Goal: Task Accomplishment & Management: Use online tool/utility

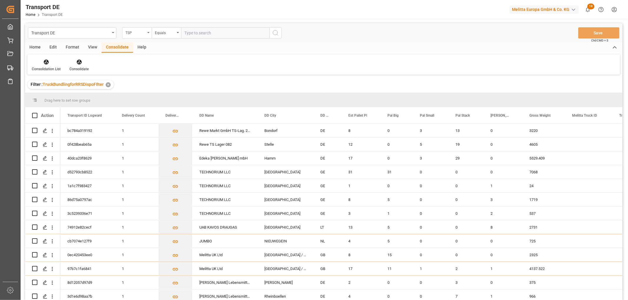
click at [136, 34] on div "TSP" at bounding box center [135, 32] width 20 height 7
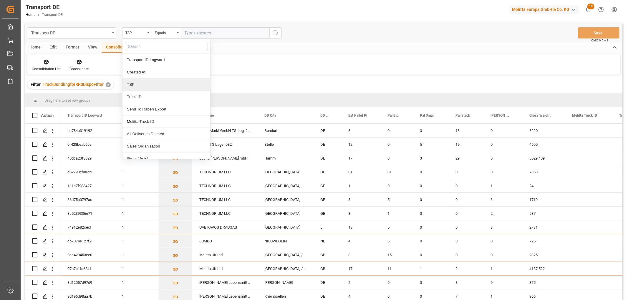
click at [141, 84] on div "TSP" at bounding box center [166, 85] width 88 height 12
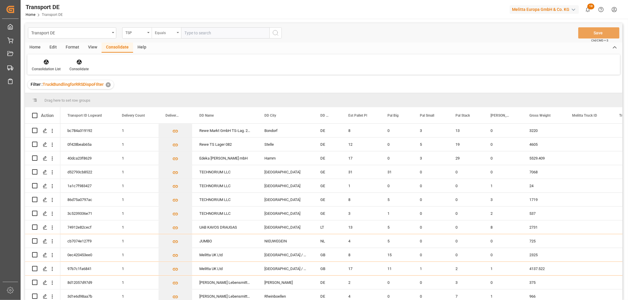
click at [163, 34] on div "Equals" at bounding box center [165, 32] width 20 height 7
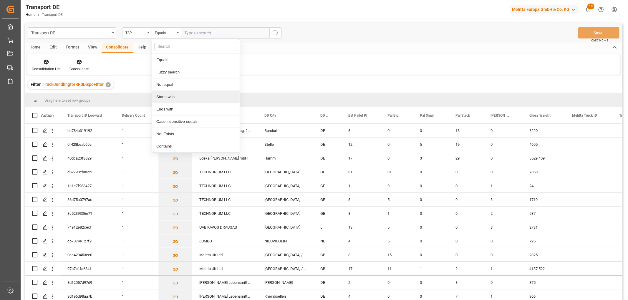
click at [163, 97] on div "Starts with" at bounding box center [196, 97] width 88 height 12
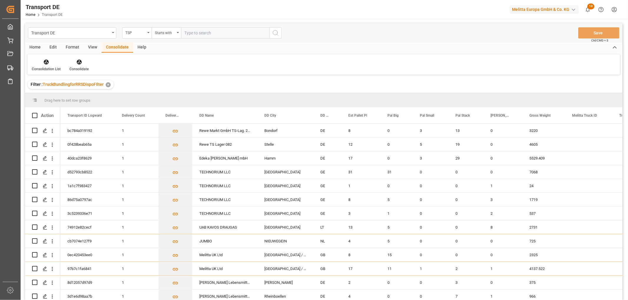
click at [193, 31] on input "text" at bounding box center [225, 32] width 88 height 11
type input "Self pickup DE"
click at [275, 33] on icon "search button" at bounding box center [275, 32] width 7 height 7
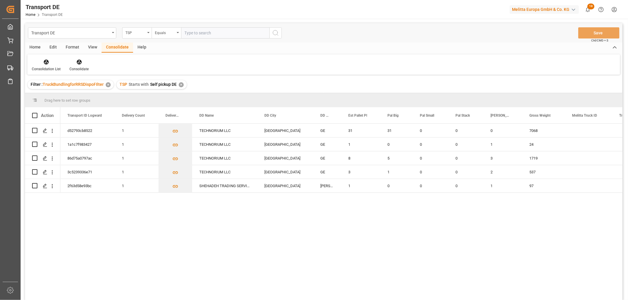
click at [179, 85] on div "✕" at bounding box center [181, 84] width 5 height 5
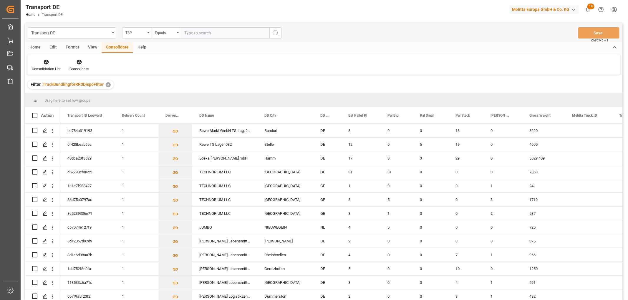
click at [133, 34] on div "TSP" at bounding box center [135, 32] width 20 height 7
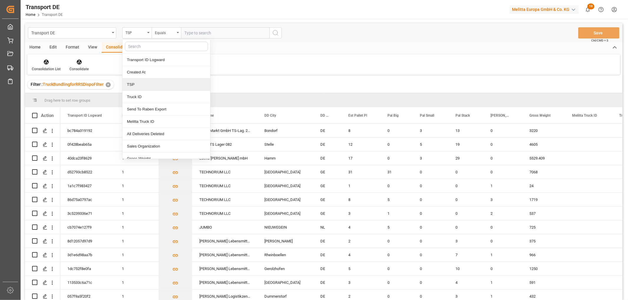
drag, startPoint x: 140, startPoint y: 87, endPoint x: 143, endPoint y: 68, distance: 19.0
click at [140, 87] on div "TSP" at bounding box center [166, 85] width 88 height 12
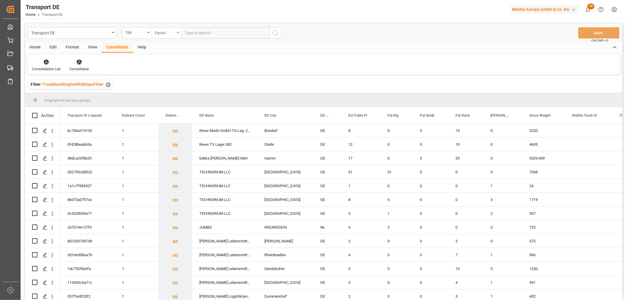
click at [162, 31] on div "Equals" at bounding box center [165, 32] width 20 height 7
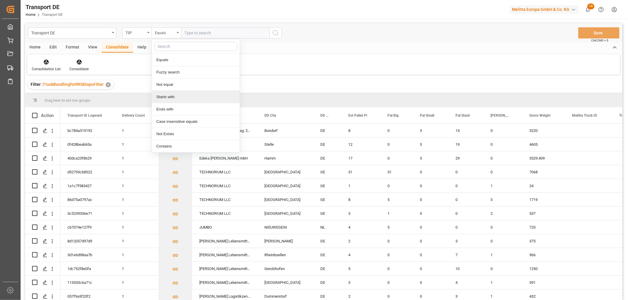
click at [164, 96] on div "Starts with" at bounding box center [196, 97] width 88 height 12
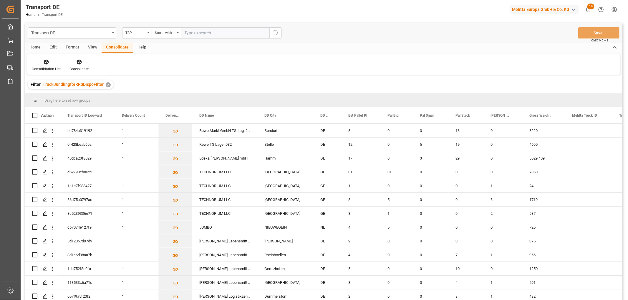
click at [186, 30] on input "text" at bounding box center [225, 32] width 88 height 11
type input "Hartmann"
click at [275, 34] on icon "search button" at bounding box center [275, 32] width 7 height 7
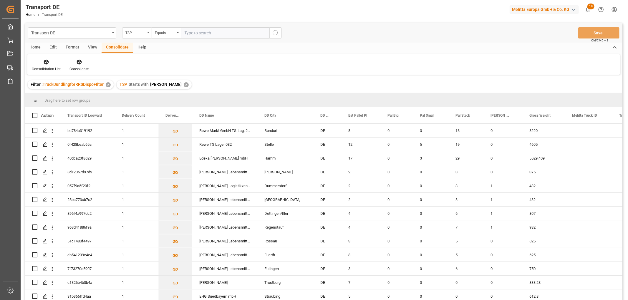
click at [137, 32] on div "TSP" at bounding box center [135, 32] width 20 height 7
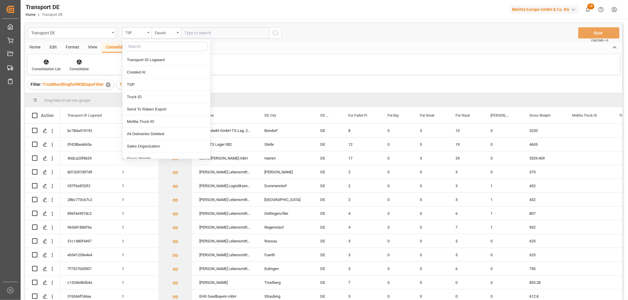
click at [141, 46] on input "text" at bounding box center [166, 46] width 83 height 9
type input "pl"
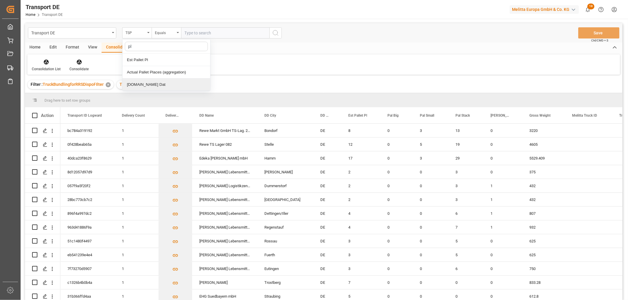
click at [138, 83] on div "[DOMAIN_NAME] Dat" at bounding box center [166, 85] width 88 height 12
click at [195, 33] on input "text" at bounding box center [225, 32] width 88 height 11
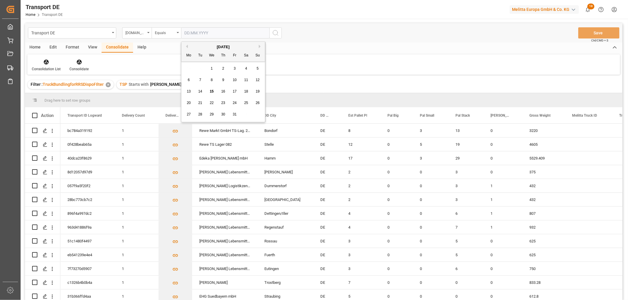
click at [189, 104] on span "20" at bounding box center [189, 103] width 4 height 4
type input "20.10.2025"
click at [275, 32] on icon "search button" at bounding box center [275, 32] width 7 height 7
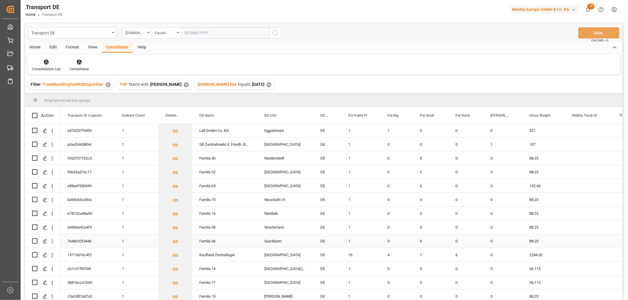
click at [539, 240] on div "88.23" at bounding box center [543, 242] width 43 height 14
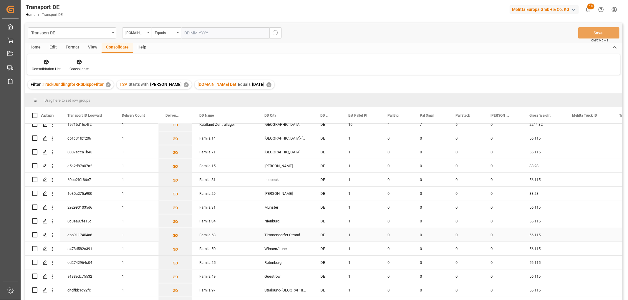
scroll to position [98, 0]
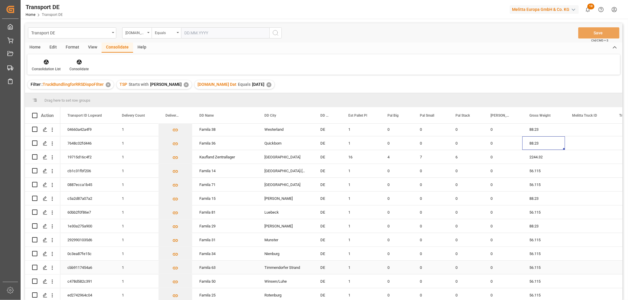
click at [289, 266] on div "Timmendorfer Strand" at bounding box center [285, 268] width 56 height 14
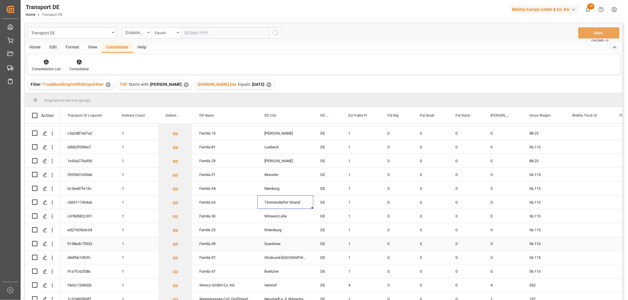
scroll to position [169, 0]
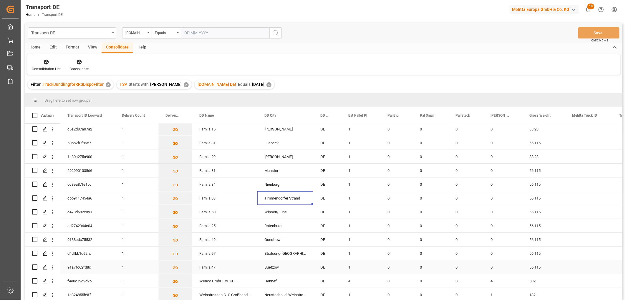
click at [288, 265] on div "Buetzow" at bounding box center [285, 268] width 56 height 14
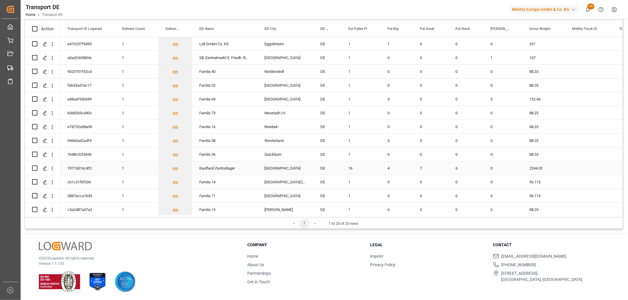
scroll to position [0, 0]
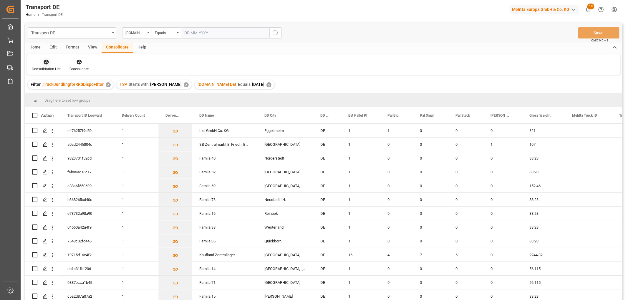
click at [48, 63] on icon at bounding box center [46, 62] width 5 height 5
click at [53, 94] on div "Transport DE Pl.GI Dat Equals Save Ctrl/CMD + S Home Edit Format View Consolida…" at bounding box center [323, 169] width 597 height 293
click at [34, 159] on input "Press Space to toggle row selection (unchecked)" at bounding box center [34, 158] width 5 height 5
checkbox input "true"
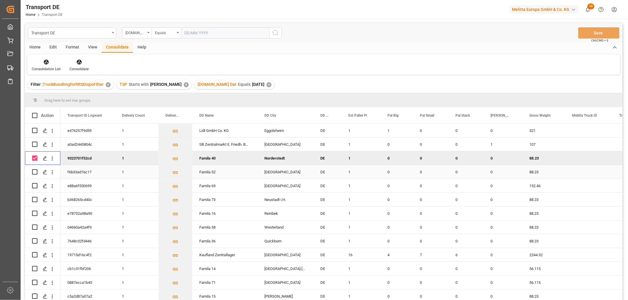
click at [34, 172] on input "Press Space to toggle row selection (unchecked)" at bounding box center [34, 171] width 5 height 5
checkbox input "true"
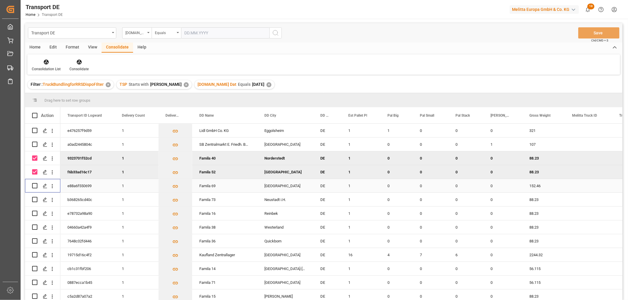
click at [35, 184] on input "Press Space to toggle row selection (unchecked)" at bounding box center [34, 185] width 5 height 5
checkbox input "true"
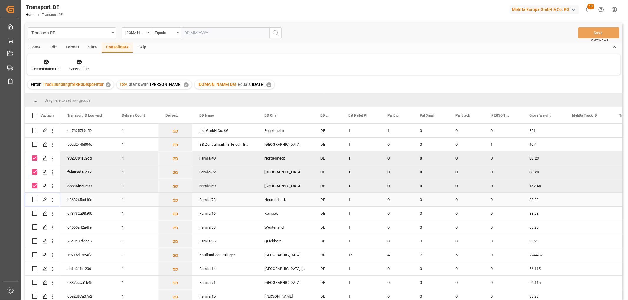
click at [34, 199] on input "Press Space to toggle row selection (unchecked)" at bounding box center [34, 199] width 5 height 5
checkbox input "true"
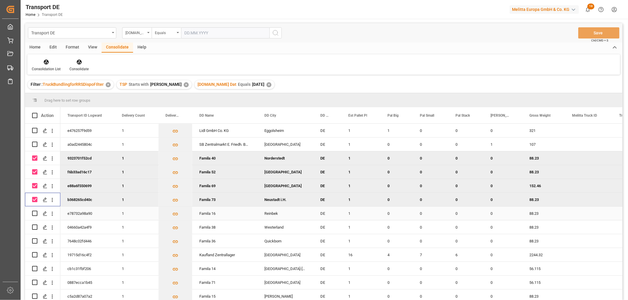
click at [36, 212] on input "Press Space to toggle row selection (unchecked)" at bounding box center [34, 213] width 5 height 5
checkbox input "true"
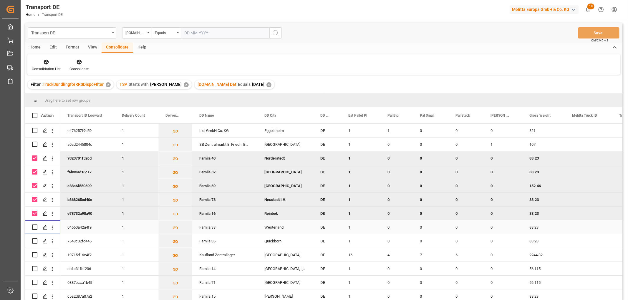
click at [36, 225] on input "Press Space to toggle row selection (unchecked)" at bounding box center [34, 227] width 5 height 5
checkbox input "true"
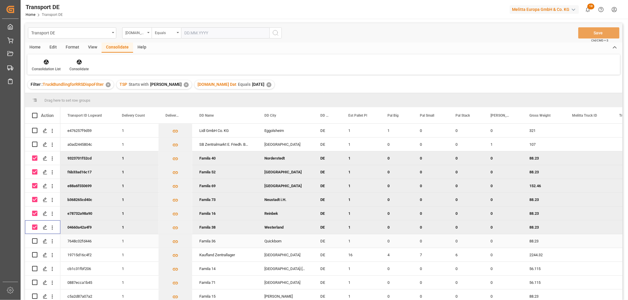
click at [36, 240] on input "Press Space to toggle row selection (unchecked)" at bounding box center [34, 241] width 5 height 5
checkbox input "true"
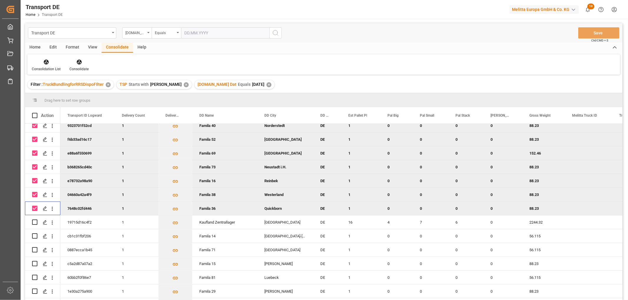
scroll to position [65, 0]
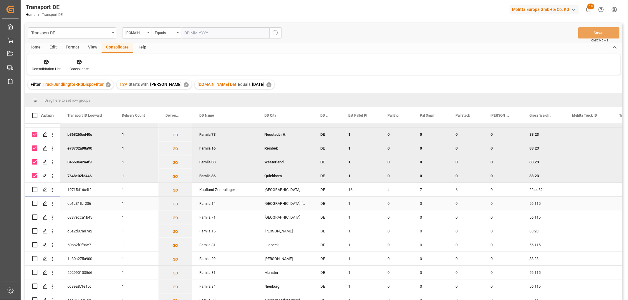
click at [35, 204] on input "Press Space to toggle row selection (unchecked)" at bounding box center [34, 203] width 5 height 5
checkbox input "true"
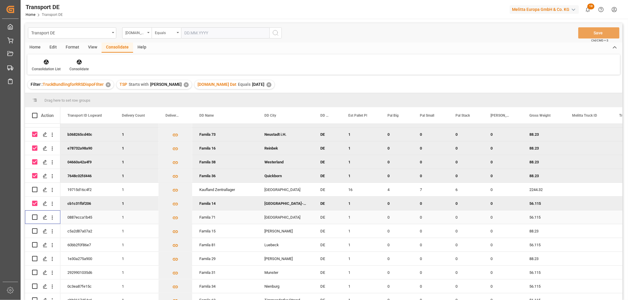
click at [34, 218] on input "Press Space to toggle row selection (unchecked)" at bounding box center [34, 217] width 5 height 5
checkbox input "true"
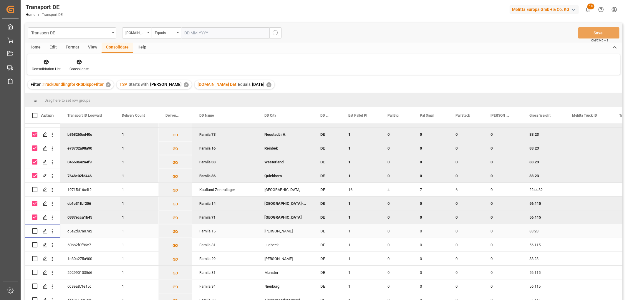
click at [34, 229] on input "Press Space to toggle row selection (unchecked)" at bounding box center [34, 231] width 5 height 5
checkbox input "true"
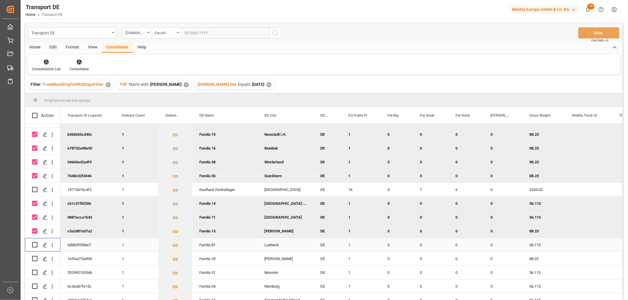
click at [36, 243] on input "Press Space to toggle row selection (unchecked)" at bounding box center [34, 244] width 5 height 5
checkbox input "true"
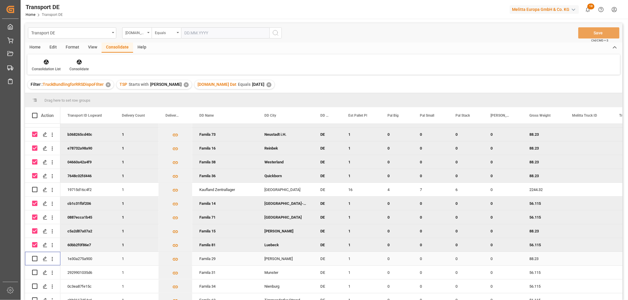
click at [36, 257] on input "Press Space to toggle row selection (unchecked)" at bounding box center [34, 258] width 5 height 5
checkbox input "true"
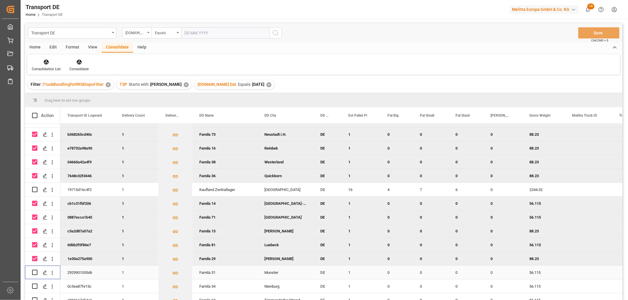
click at [35, 272] on input "Press Space to toggle row selection (unchecked)" at bounding box center [34, 272] width 5 height 5
checkbox input "true"
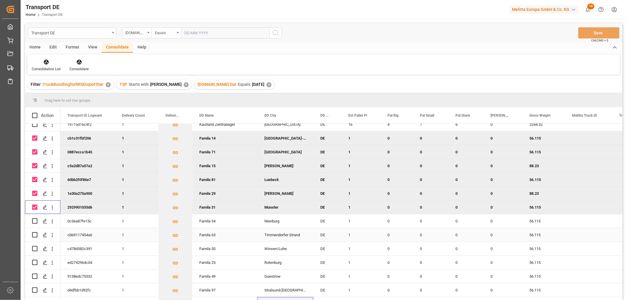
scroll to position [163, 0]
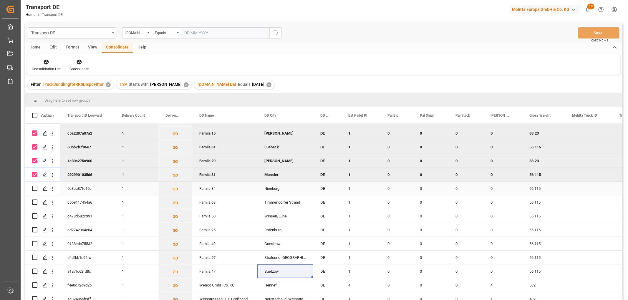
click at [35, 188] on input "Press Space to toggle row selection (unchecked)" at bounding box center [34, 188] width 5 height 5
checkbox input "true"
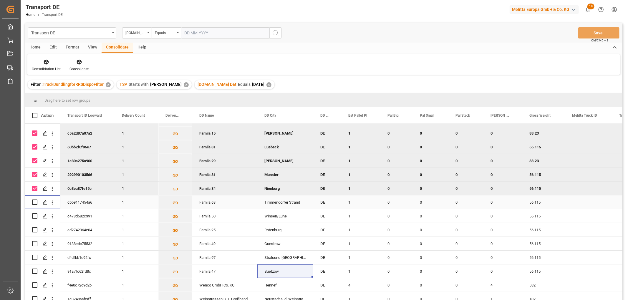
click at [34, 201] on input "Press Space to toggle row selection (unchecked)" at bounding box center [34, 202] width 5 height 5
checkbox input "true"
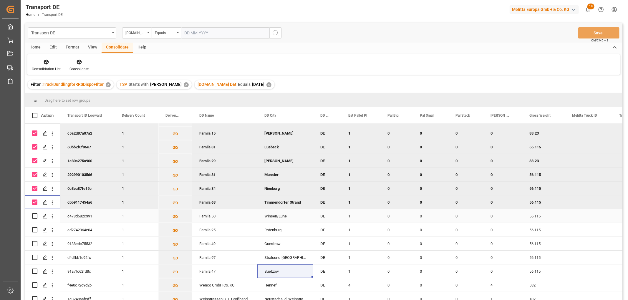
click at [36, 215] on input "Press Space to toggle row selection (unchecked)" at bounding box center [34, 216] width 5 height 5
checkbox input "true"
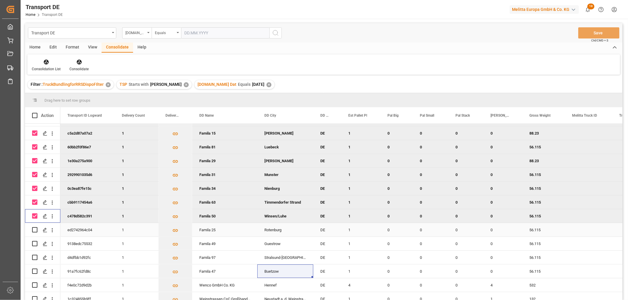
click at [36, 230] on input "Press Space to toggle row selection (unchecked)" at bounding box center [34, 229] width 5 height 5
checkbox input "true"
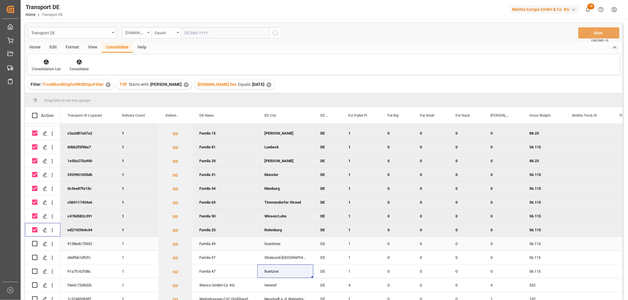
click at [36, 242] on input "Press Space to toggle row selection (unchecked)" at bounding box center [34, 243] width 5 height 5
checkbox input "true"
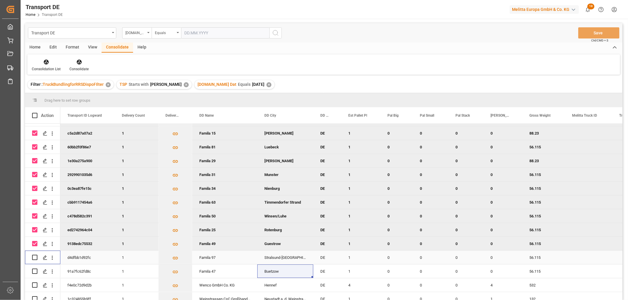
click at [34, 257] on input "Press Space to toggle row selection (unchecked)" at bounding box center [34, 257] width 5 height 5
checkbox input "true"
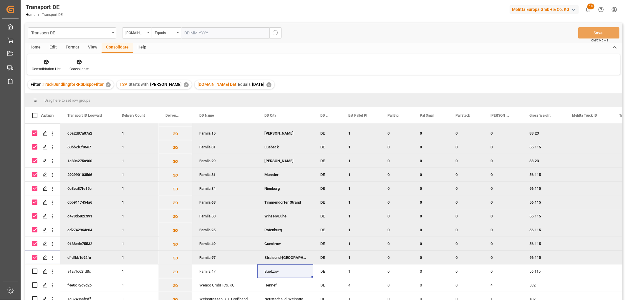
scroll to position [169, 0]
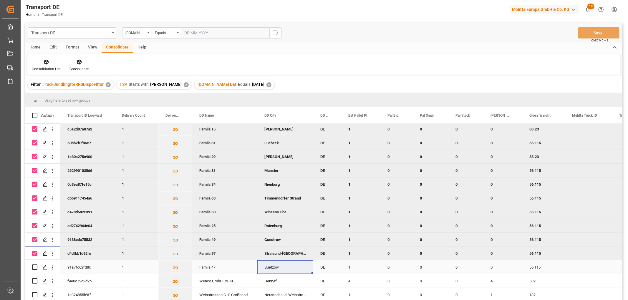
click at [36, 266] on input "Press Space to toggle row selection (unchecked)" at bounding box center [34, 267] width 5 height 5
checkbox input "true"
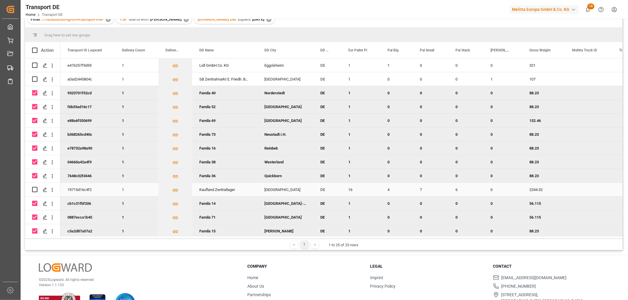
scroll to position [0, 0]
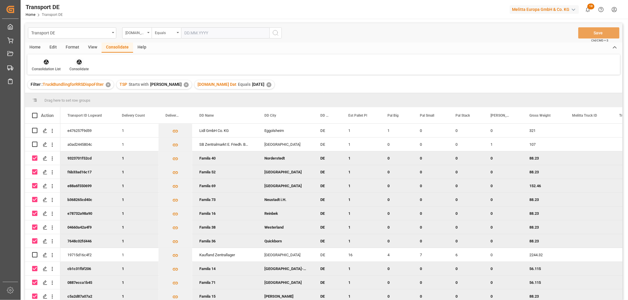
click at [77, 63] on icon at bounding box center [79, 62] width 6 height 6
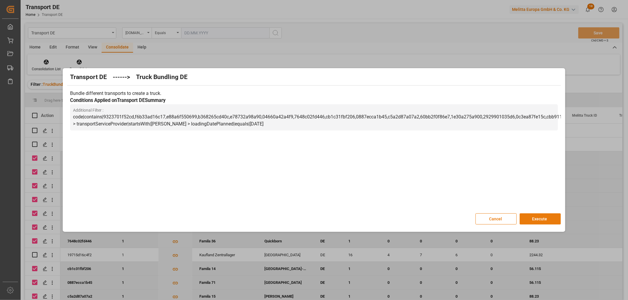
click at [539, 218] on button "Execute" at bounding box center [539, 219] width 41 height 11
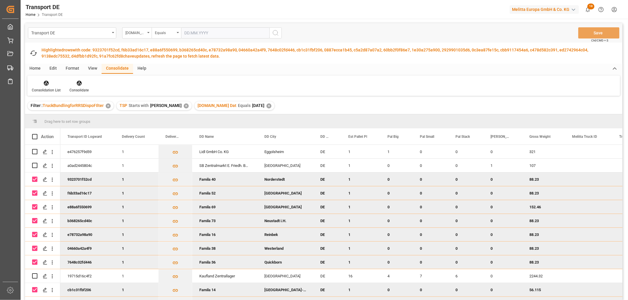
click at [34, 179] on input "Press Space to toggle row selection (checked)" at bounding box center [34, 179] width 5 height 5
checkbox input "false"
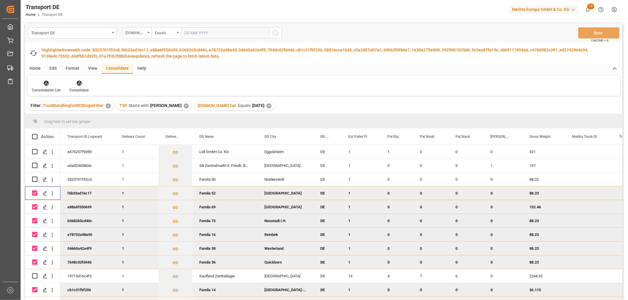
click at [34, 193] on input "Press Space to toggle row selection (checked)" at bounding box center [34, 193] width 5 height 5
checkbox input "false"
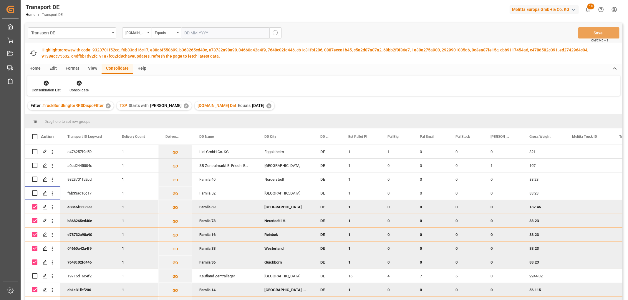
click at [35, 206] on input "Press Space to toggle row selection (checked)" at bounding box center [34, 206] width 5 height 5
checkbox input "false"
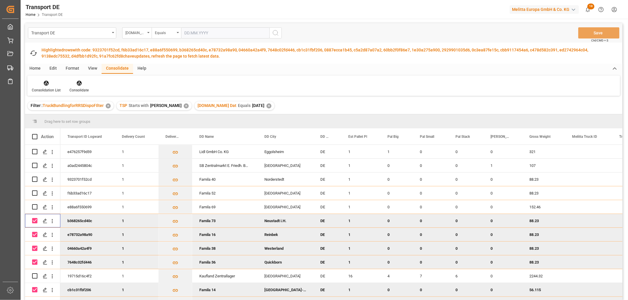
click at [34, 220] on input "Press Space to toggle row selection (checked)" at bounding box center [34, 220] width 5 height 5
checkbox input "false"
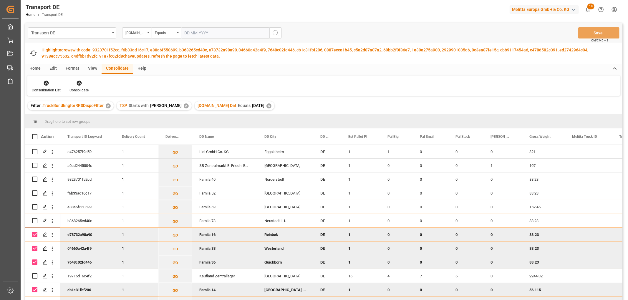
click at [36, 234] on input "Press Space to toggle row selection (checked)" at bounding box center [34, 234] width 5 height 5
checkbox input "false"
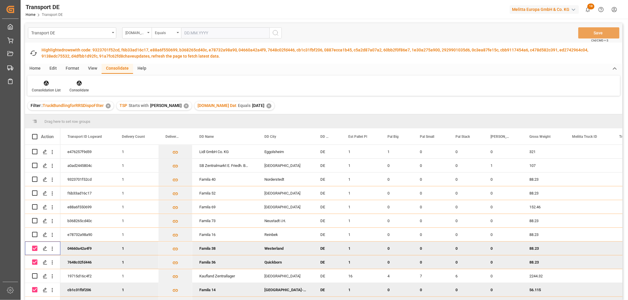
click at [32, 249] on input "Press Space to toggle row selection (checked)" at bounding box center [34, 248] width 5 height 5
checkbox input "false"
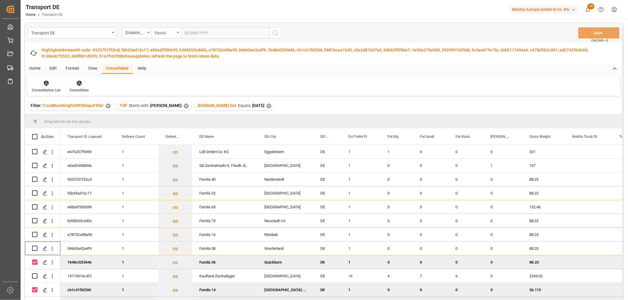
click at [34, 260] on input "Press Space to toggle row selection (checked)" at bounding box center [34, 262] width 5 height 5
checkbox input "false"
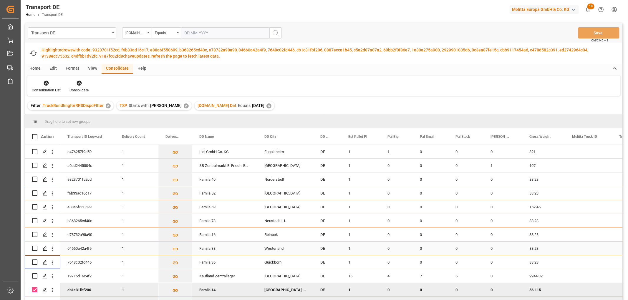
scroll to position [65, 0]
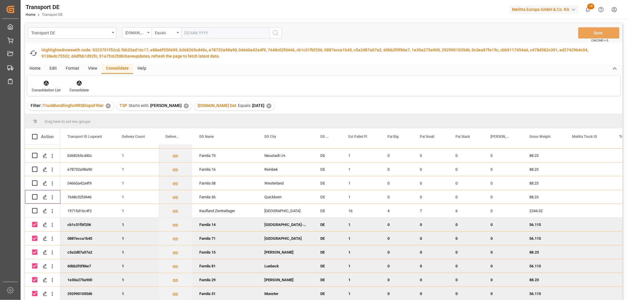
click at [34, 224] on input "Press Space to toggle row selection (checked)" at bounding box center [34, 224] width 5 height 5
checkbox input "false"
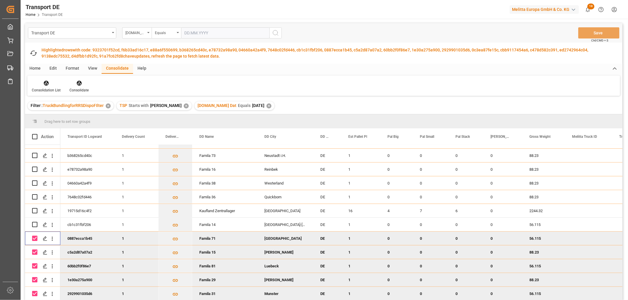
click at [33, 239] on input "Press Space to toggle row selection (checked)" at bounding box center [34, 238] width 5 height 5
checkbox input "false"
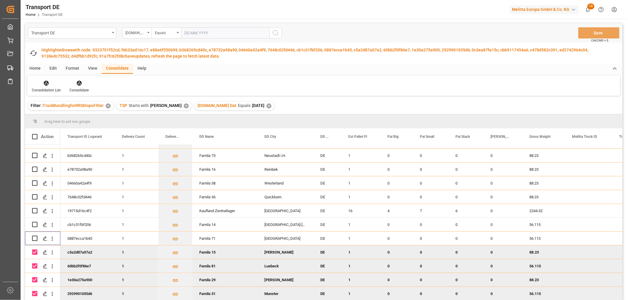
click at [35, 253] on input "Press Space to toggle row selection (checked)" at bounding box center [34, 252] width 5 height 5
checkbox input "false"
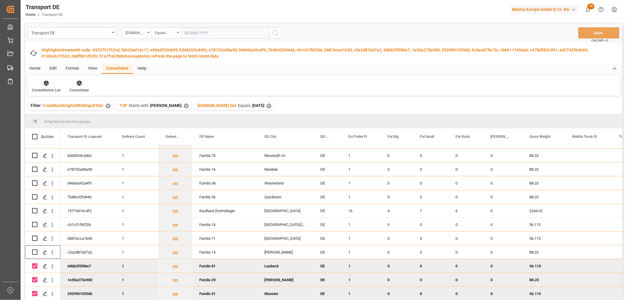
click at [34, 263] on div "Press SPACE to deselect this row." at bounding box center [34, 267] width 5 height 14
click at [36, 268] on input "Press Space to toggle row selection (checked)" at bounding box center [34, 266] width 5 height 5
checkbox input "false"
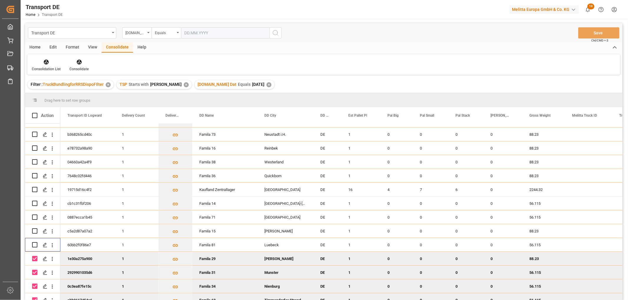
click at [35, 278] on div "Press SPACE to deselect this row." at bounding box center [34, 273] width 5 height 14
click at [38, 259] on div "Press SPACE to deselect this row." at bounding box center [42, 258] width 21 height 13
click at [33, 260] on input "Press Space to toggle row selection (checked)" at bounding box center [34, 258] width 5 height 5
checkbox input "false"
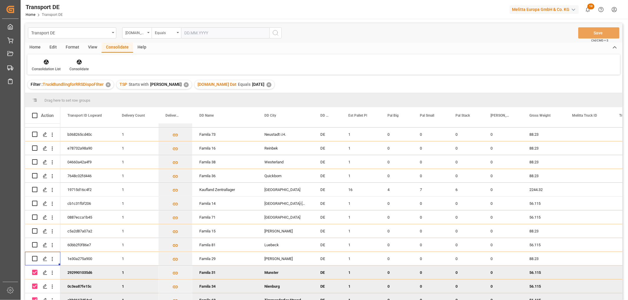
click at [34, 274] on input "Press Space to toggle row selection (checked)" at bounding box center [34, 272] width 5 height 5
checkbox input "false"
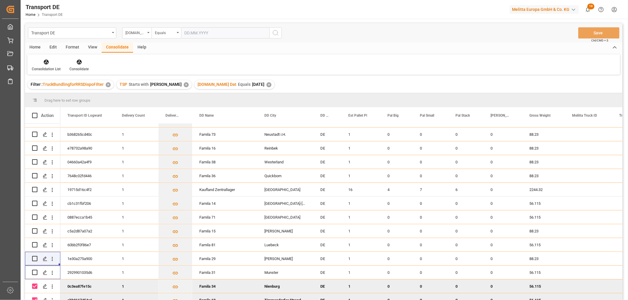
click at [34, 286] on input "Press Space to toggle row selection (checked)" at bounding box center [34, 286] width 5 height 5
checkbox input "false"
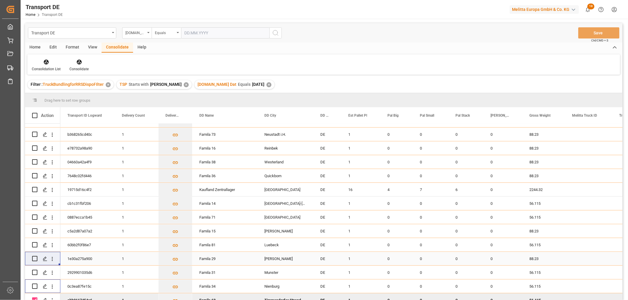
scroll to position [131, 0]
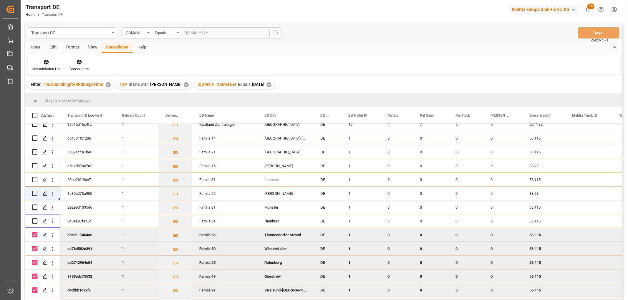
click at [33, 234] on input "Press Space to toggle row selection (checked)" at bounding box center [34, 234] width 5 height 5
checkbox input "false"
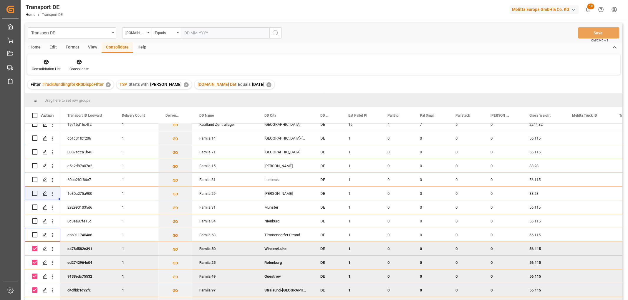
click at [36, 248] on input "Press Space to toggle row selection (checked)" at bounding box center [34, 248] width 5 height 5
checkbox input "false"
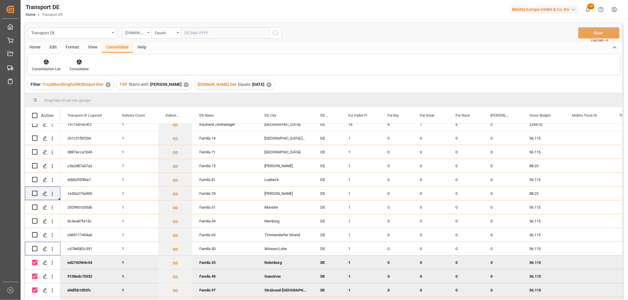
click at [34, 263] on input "Press Space to toggle row selection (checked)" at bounding box center [34, 262] width 5 height 5
checkbox input "false"
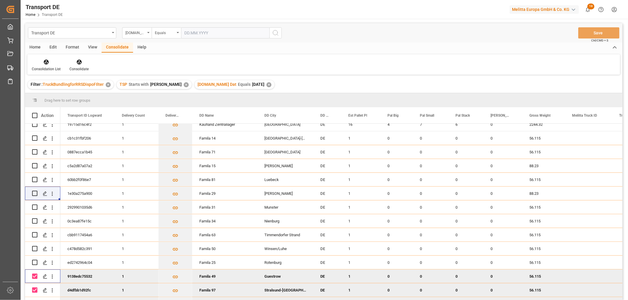
click at [36, 277] on input "Press Space to toggle row selection (checked)" at bounding box center [34, 276] width 5 height 5
checkbox input "false"
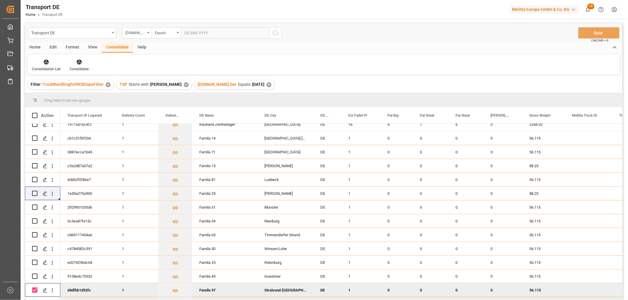
click at [34, 291] on input "Press Space to toggle row selection (checked)" at bounding box center [34, 290] width 5 height 5
checkbox input "false"
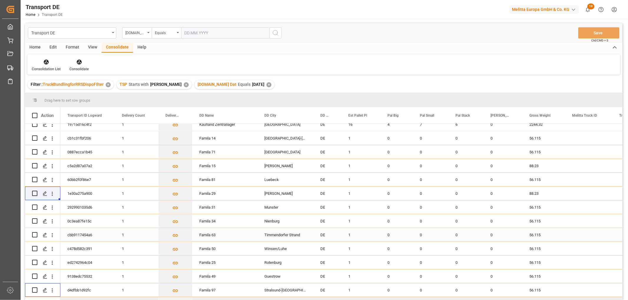
scroll to position [169, 0]
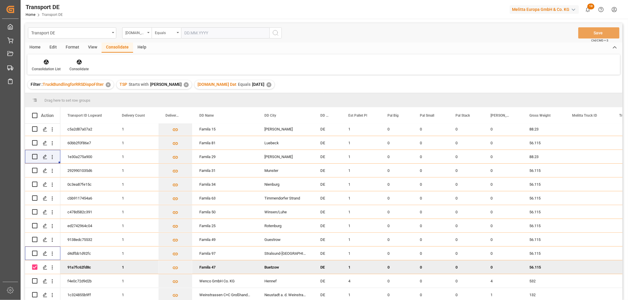
click at [36, 266] on input "Press Space to toggle row selection (checked)" at bounding box center [34, 267] width 5 height 5
checkbox input "false"
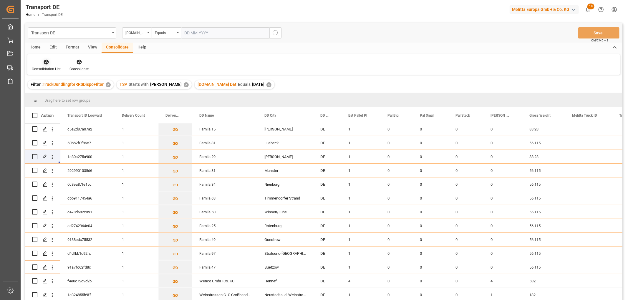
click at [44, 60] on icon at bounding box center [46, 62] width 6 height 6
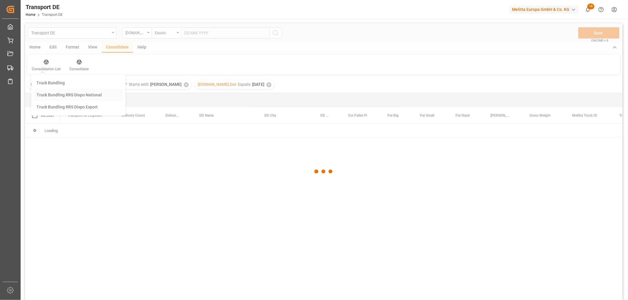
scroll to position [0, 0]
click at [55, 94] on div "Transport DE Pl.GI Dat Equals Save Ctrl/CMD + S Home Edit Format View Consolida…" at bounding box center [323, 169] width 597 height 293
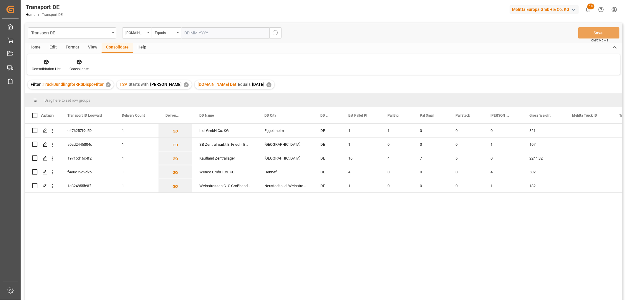
click at [266, 84] on div "✕" at bounding box center [268, 84] width 5 height 5
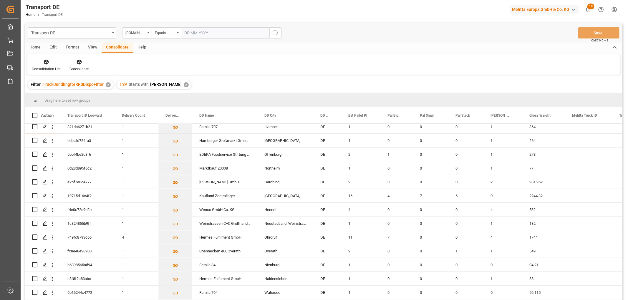
scroll to position [321, 0]
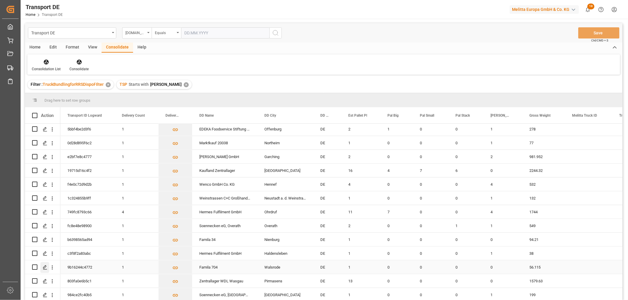
click at [45, 265] on icon "Press SPACE to select this row." at bounding box center [45, 267] width 5 height 5
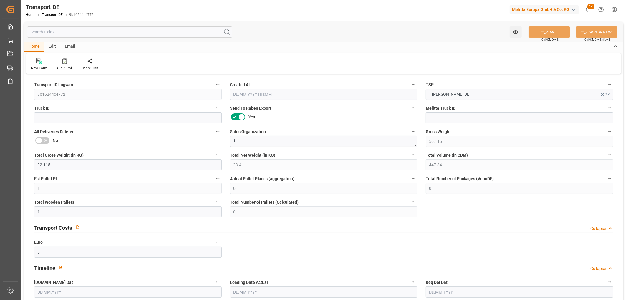
type input "56.115"
type input "32.115"
type input "23.4"
type input "447.84"
type input "1"
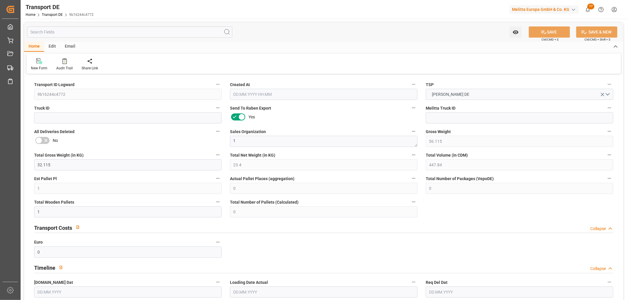
type input "0"
type input "1"
type input "0"
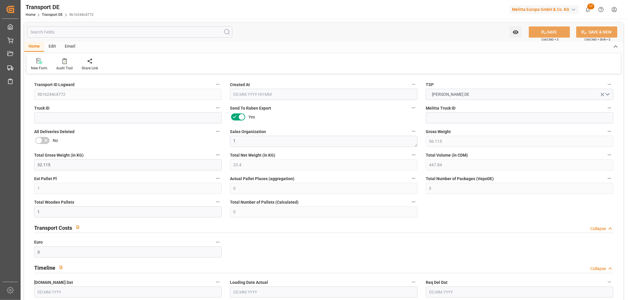
type input "29"
type input "0"
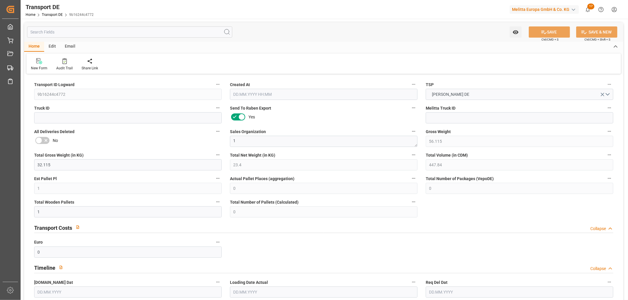
type input "0"
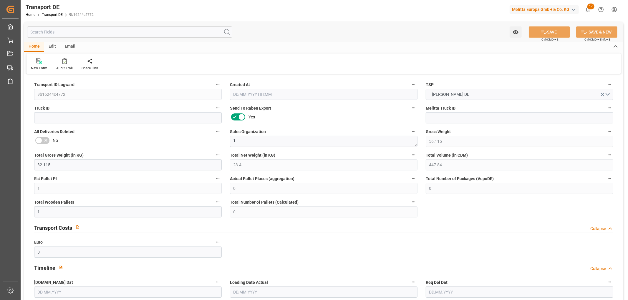
type input "0"
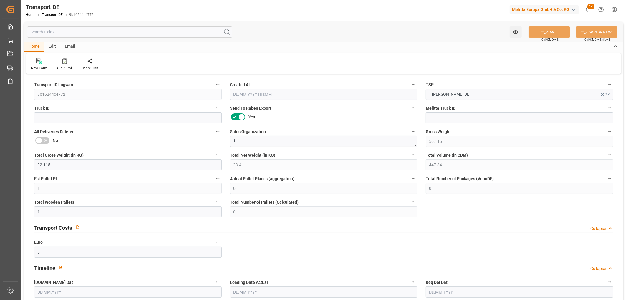
type input "0"
type input "1"
type input "0"
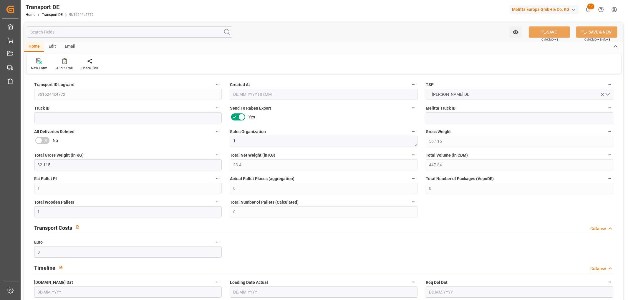
type input "12"
type input "65.2184"
type input "50.4314"
type input "09.10.2025 23:02"
type input "17.10.2025"
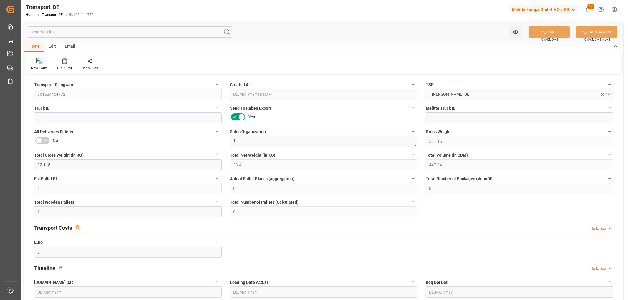
type input "21.10.2025"
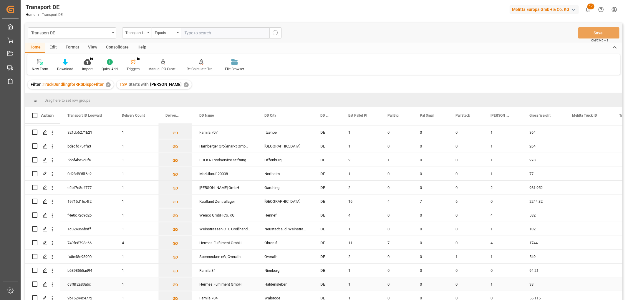
scroll to position [321, 0]
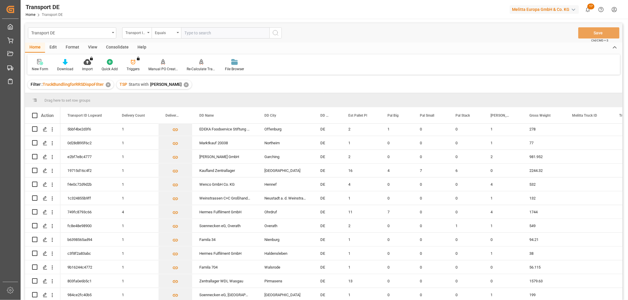
click at [122, 44] on div "Consolidate" at bounding box center [117, 48] width 31 height 10
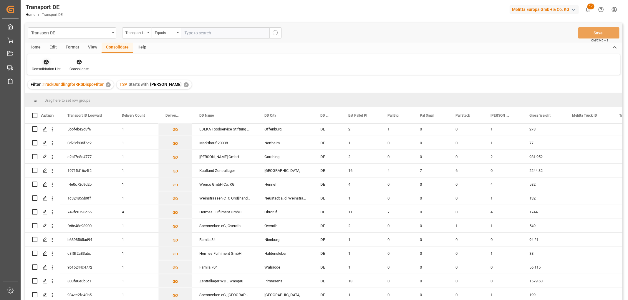
click at [46, 64] on icon at bounding box center [46, 62] width 5 height 5
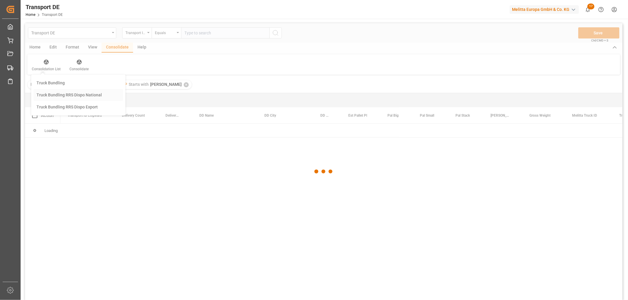
click at [55, 94] on div "Transport DE Transport ID Logward Equals Save Ctrl/CMD + S Home Edit Format Vie…" at bounding box center [323, 169] width 597 height 293
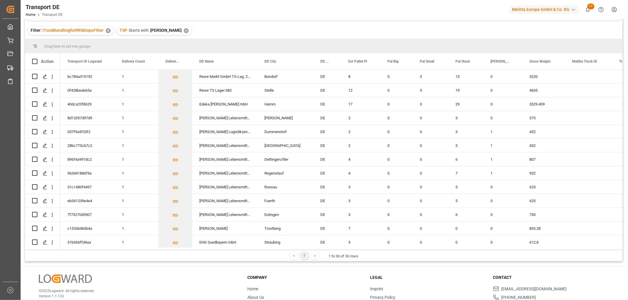
scroll to position [0, 0]
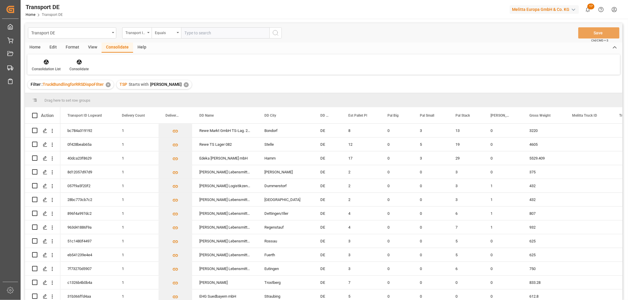
click at [184, 84] on div "✕" at bounding box center [186, 84] width 5 height 5
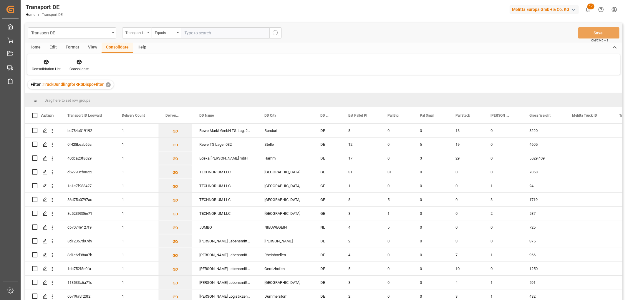
click at [133, 31] on div "Transport ID Logward" at bounding box center [135, 32] width 20 height 7
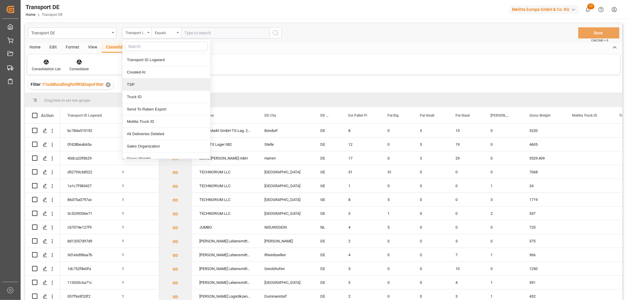
click at [137, 84] on div "TSP" at bounding box center [166, 85] width 88 height 12
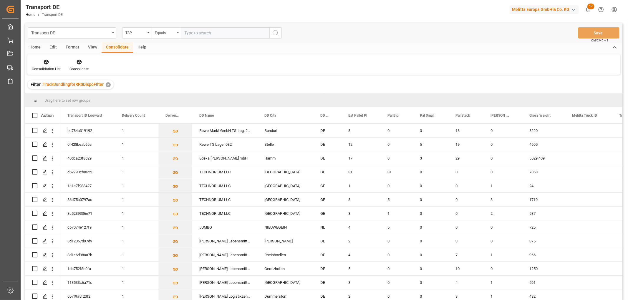
click at [158, 33] on div "Equals" at bounding box center [165, 32] width 20 height 7
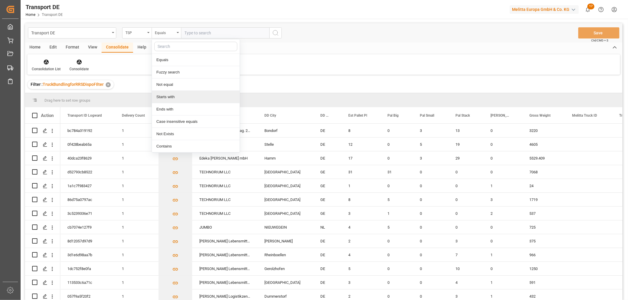
drag, startPoint x: 163, startPoint y: 97, endPoint x: 170, endPoint y: 74, distance: 24.2
click at [163, 93] on div "Starts with" at bounding box center [196, 97] width 88 height 12
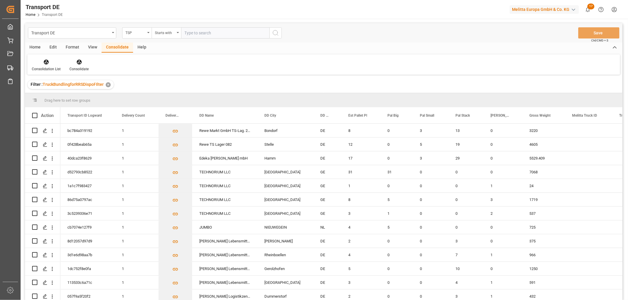
click at [195, 33] on input "text" at bounding box center [225, 32] width 88 height 11
type input "LIT DE"
click at [275, 31] on icon "search button" at bounding box center [275, 32] width 7 height 7
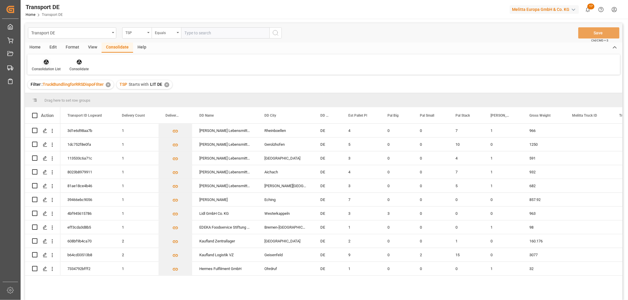
click at [44, 61] on icon at bounding box center [46, 62] width 5 height 5
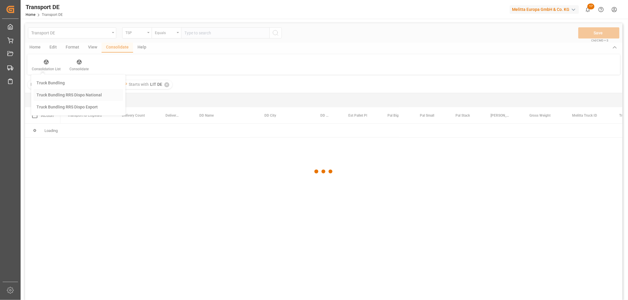
click at [61, 93] on div "Transport DE TSP Equals Save Ctrl/CMD + S Home Edit Format View Consolidate Hel…" at bounding box center [323, 169] width 597 height 293
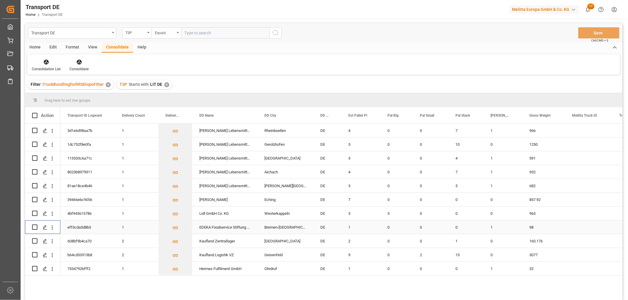
click at [35, 228] on input "Press Space to toggle row selection (unchecked)" at bounding box center [34, 227] width 5 height 5
checkbox input "true"
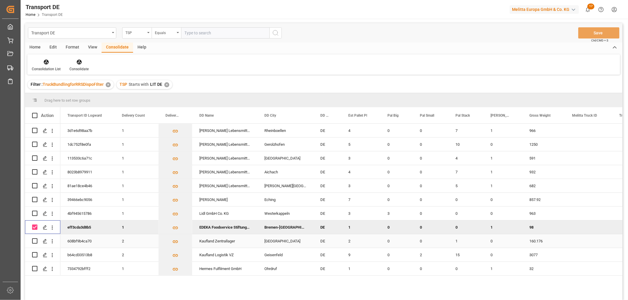
click at [34, 242] on input "Press Space to toggle row selection (unchecked)" at bounding box center [34, 241] width 5 height 5
checkbox input "true"
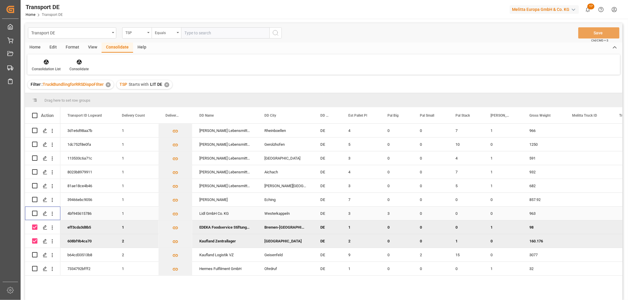
click at [34, 212] on input "Press Space to toggle row selection (unchecked)" at bounding box center [34, 213] width 5 height 5
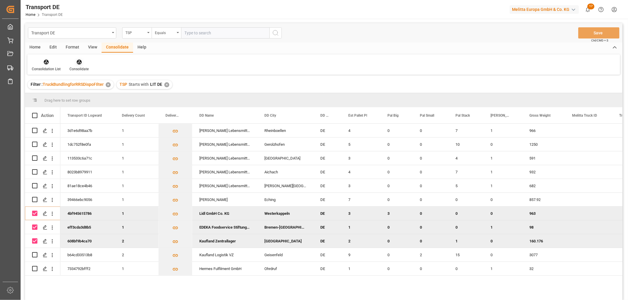
click at [79, 61] on icon at bounding box center [78, 62] width 5 height 5
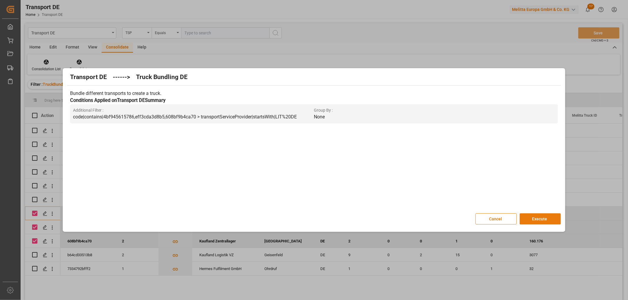
click at [544, 217] on button "Execute" at bounding box center [539, 219] width 41 height 11
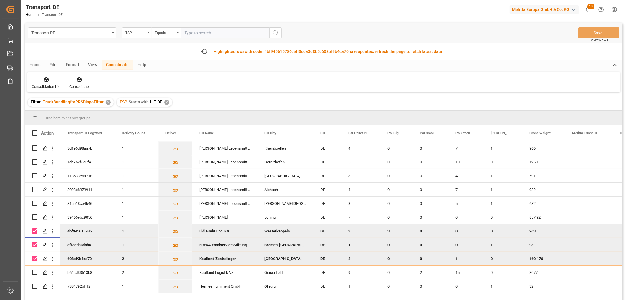
click at [37, 232] on input "Press Space to toggle row selection (checked)" at bounding box center [34, 231] width 5 height 5
checkbox input "false"
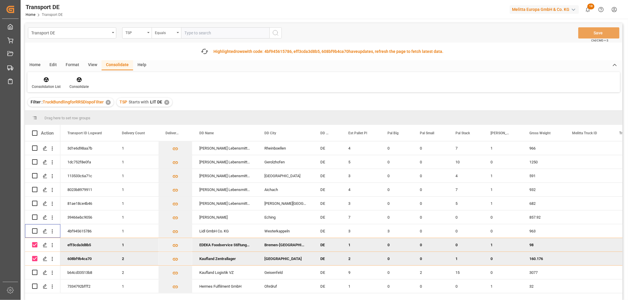
click at [36, 243] on input "Press Space to toggle row selection (checked)" at bounding box center [34, 244] width 5 height 5
checkbox input "false"
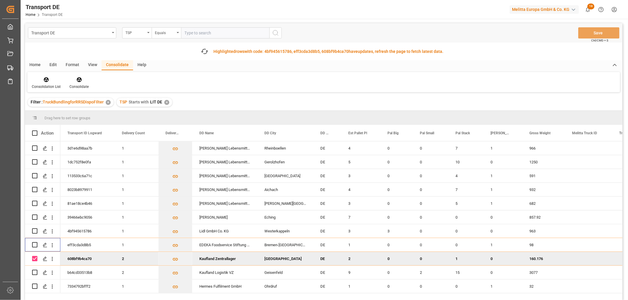
click at [35, 260] on input "Press Space to toggle row selection (checked)" at bounding box center [34, 258] width 5 height 5
checkbox input "false"
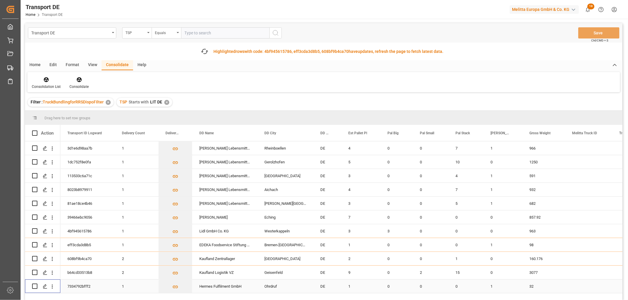
click at [34, 287] on input "Press Space to toggle row selection (unchecked)" at bounding box center [34, 286] width 5 height 5
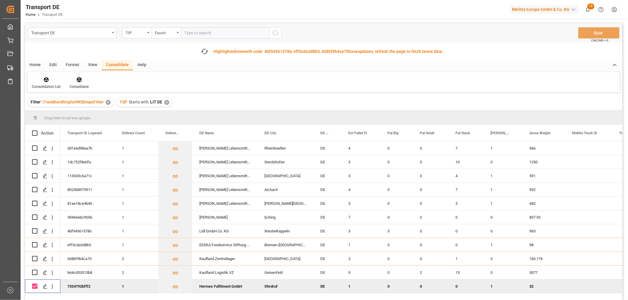
click at [78, 81] on icon at bounding box center [78, 79] width 5 height 5
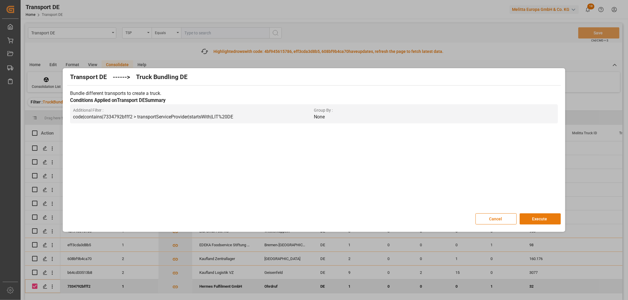
click at [548, 219] on button "Execute" at bounding box center [539, 219] width 41 height 11
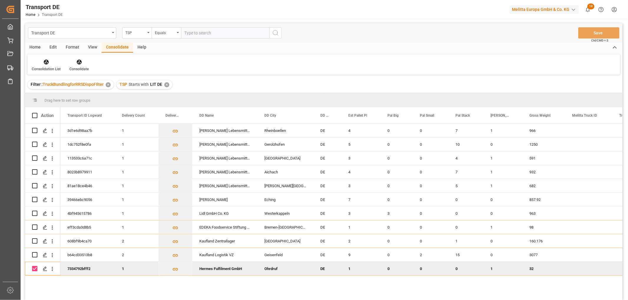
click at [36, 270] on input "Press Space to toggle row selection (checked)" at bounding box center [34, 268] width 5 height 5
checkbox input "false"
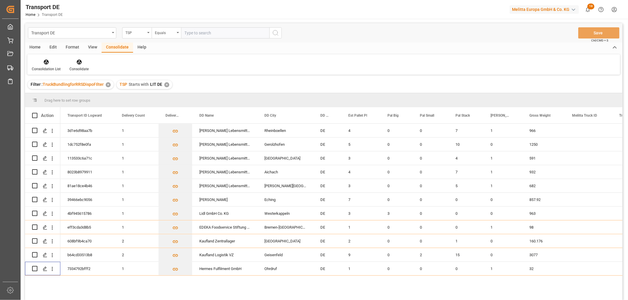
click at [165, 84] on div "✕" at bounding box center [166, 84] width 5 height 5
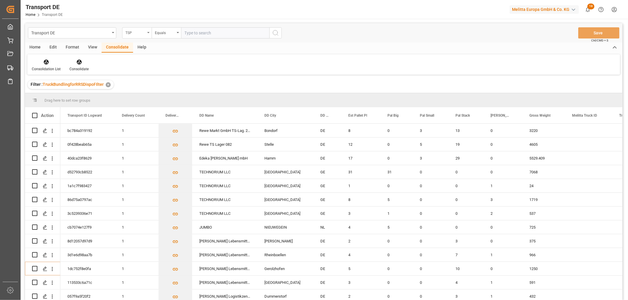
click at [137, 34] on div "TSP" at bounding box center [135, 32] width 20 height 7
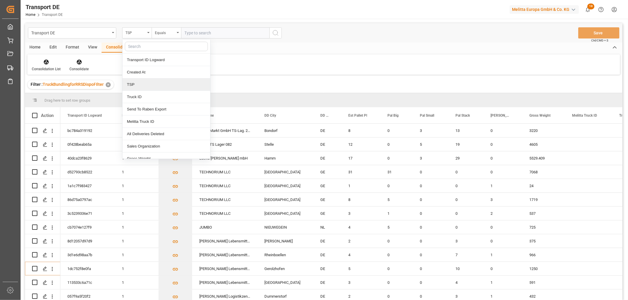
click at [147, 84] on div "TSP" at bounding box center [166, 85] width 88 height 12
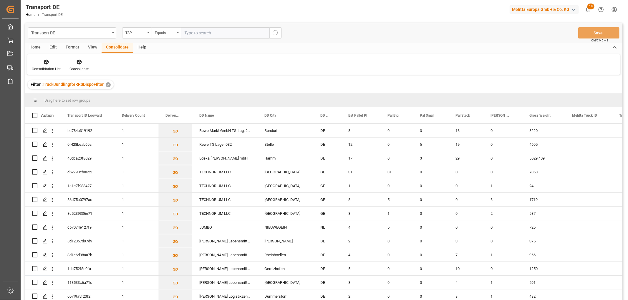
click at [165, 33] on div "Equals" at bounding box center [165, 32] width 20 height 7
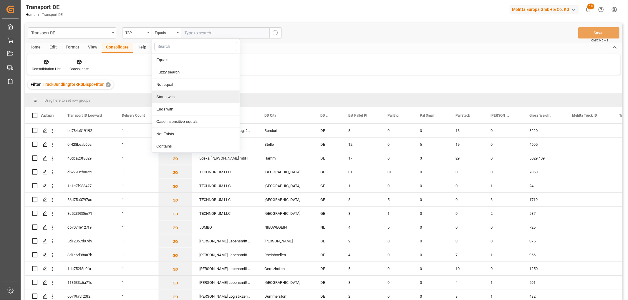
click at [163, 99] on div "Starts with" at bounding box center [196, 97] width 88 height 12
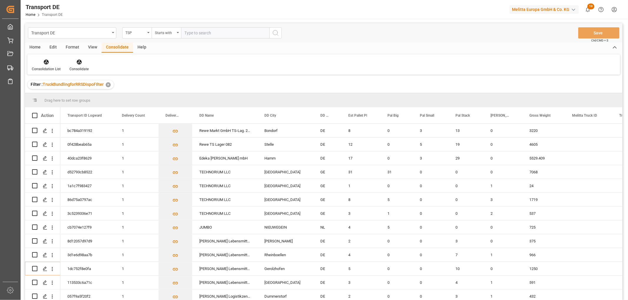
click at [188, 31] on input "text" at bounding box center [225, 32] width 88 height 11
type input "Hartmann"
click at [274, 33] on icon "search button" at bounding box center [275, 32] width 7 height 7
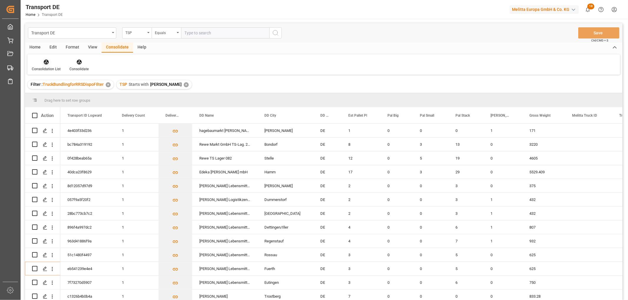
click at [46, 62] on icon at bounding box center [46, 62] width 6 height 6
click at [54, 95] on div "Transport DE TSP Equals Save Ctrl/CMD + S Home Edit Format View Consolidate Hel…" at bounding box center [323, 169] width 597 height 293
click at [36, 131] on input "Press Space to toggle row selection (unchecked)" at bounding box center [34, 130] width 5 height 5
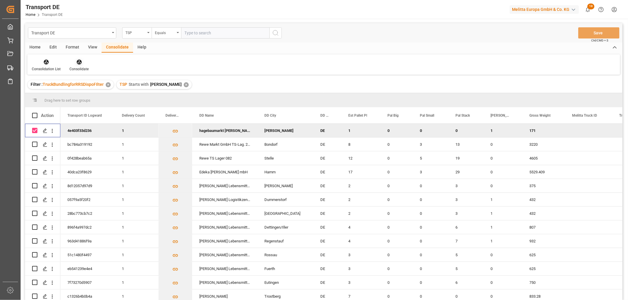
click at [78, 61] on icon at bounding box center [79, 62] width 6 height 6
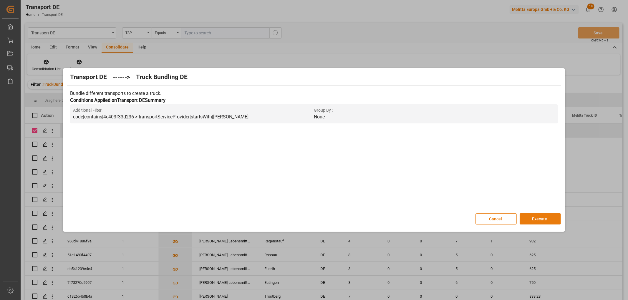
click at [545, 217] on button "Execute" at bounding box center [539, 219] width 41 height 11
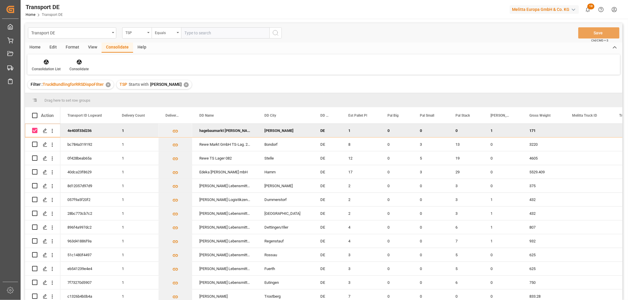
click at [33, 132] on input "Press Space to toggle row selection (checked)" at bounding box center [34, 130] width 5 height 5
checkbox input "false"
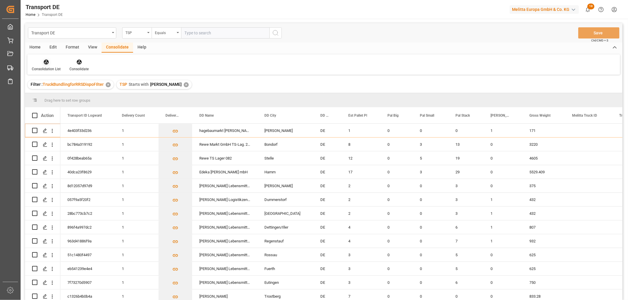
click at [51, 65] on div "Consolidation List" at bounding box center [46, 65] width 38 height 13
click at [68, 94] on div "Transport DE TSP Equals Save Ctrl/CMD + S Home Edit Format View Consolidate Hel…" at bounding box center [323, 169] width 597 height 293
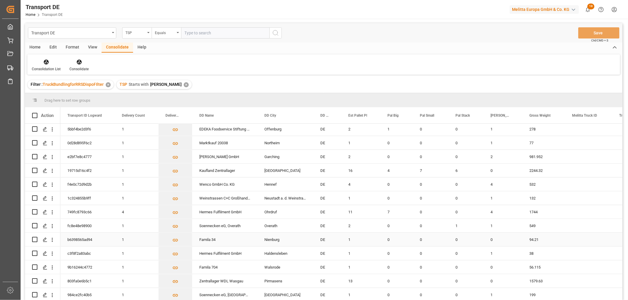
scroll to position [33, 0]
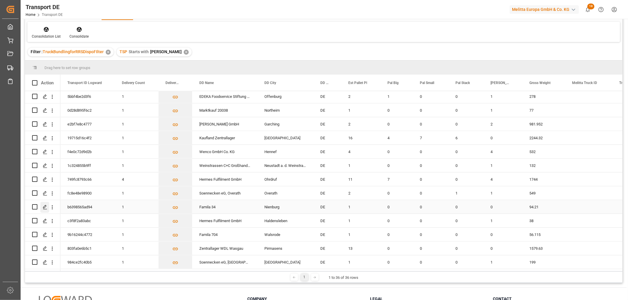
click at [44, 205] on polygon "Press SPACE to select this row." at bounding box center [44, 206] width 3 height 3
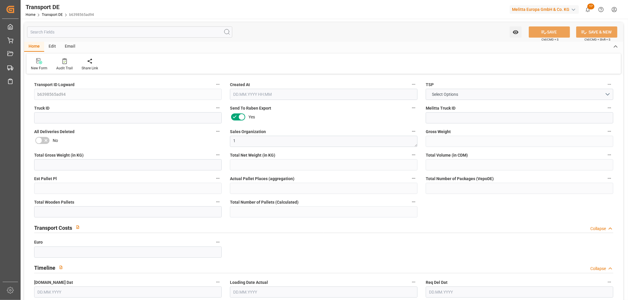
type input "94.21"
type input "70.21"
type input "57.722"
type input "870.24"
type input "1"
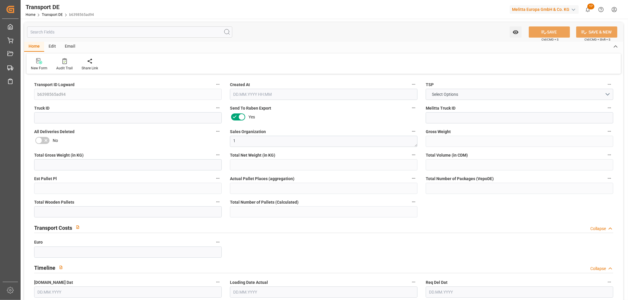
type input "0"
type input "1"
type input "0"
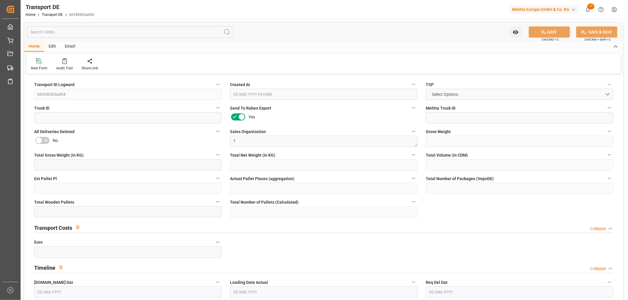
type input "31"
type input "0"
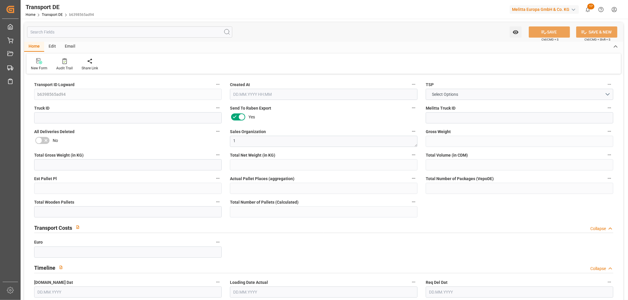
type input "0"
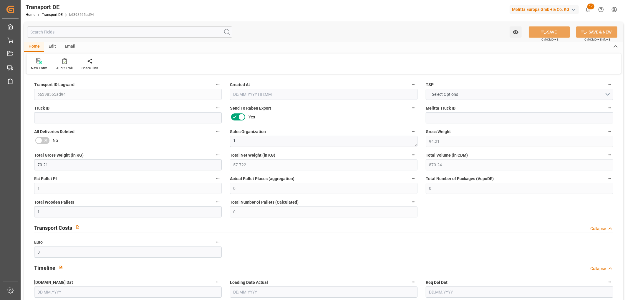
type input "0"
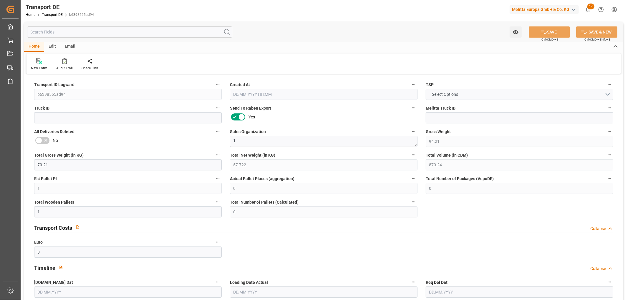
type input "0"
type input "2"
type input "1"
type input "0"
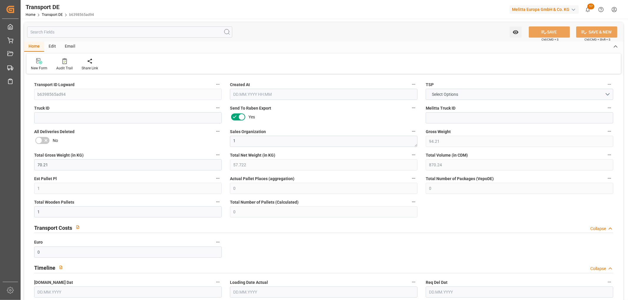
type input "25"
type input "68.9213"
type input "47.2813"
type input "09.10.2025 23:02"
type input "17.10.2025"
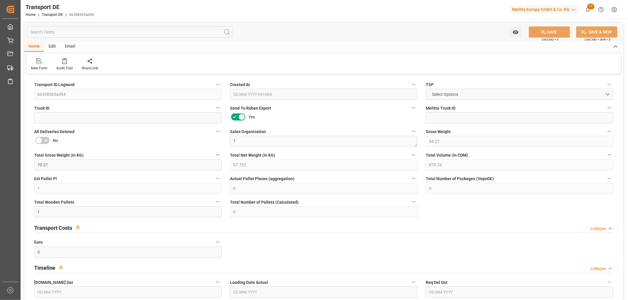
type input "20.10.2025"
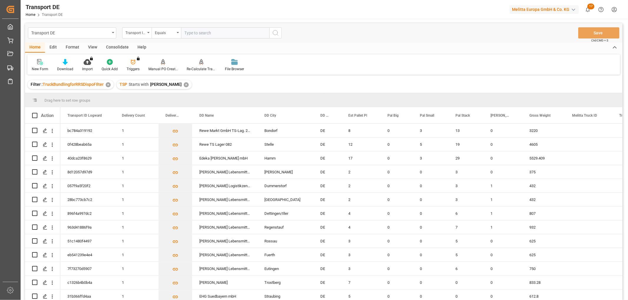
drag, startPoint x: 118, startPoint y: 47, endPoint x: 113, endPoint y: 47, distance: 4.7
click at [117, 47] on div "Consolidate" at bounding box center [117, 48] width 31 height 10
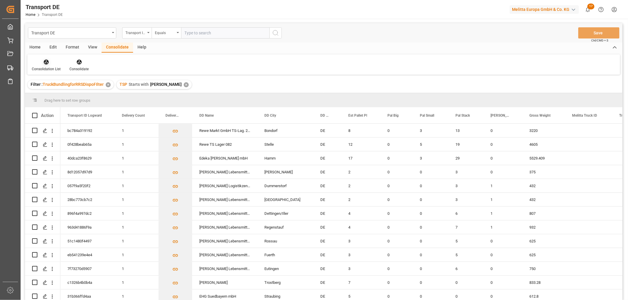
click at [48, 62] on icon at bounding box center [46, 62] width 6 height 6
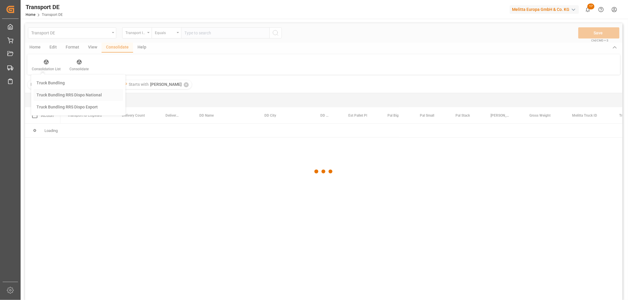
click at [74, 96] on div "Transport DE Transport ID Logward Equals Save Ctrl/CMD + S Home Edit Format Vie…" at bounding box center [323, 169] width 597 height 293
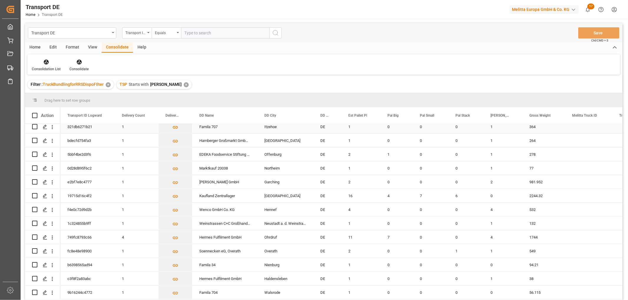
scroll to position [321, 0]
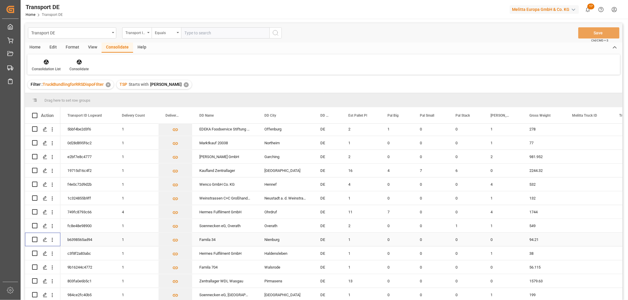
click at [36, 237] on input "Press Space to toggle row selection (unchecked)" at bounding box center [34, 239] width 5 height 5
checkbox input "true"
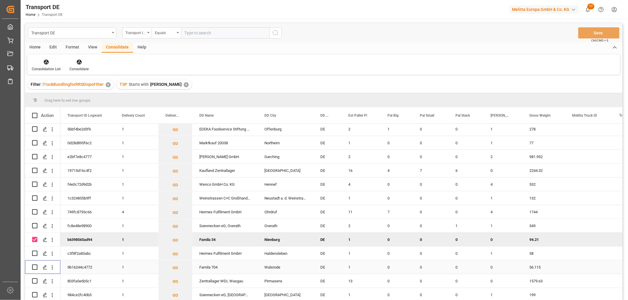
click at [35, 265] on input "Press Space to toggle row selection (unchecked)" at bounding box center [34, 267] width 5 height 5
checkbox input "true"
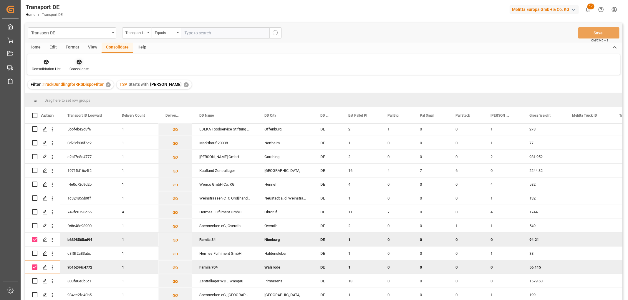
click at [77, 62] on icon at bounding box center [78, 62] width 5 height 5
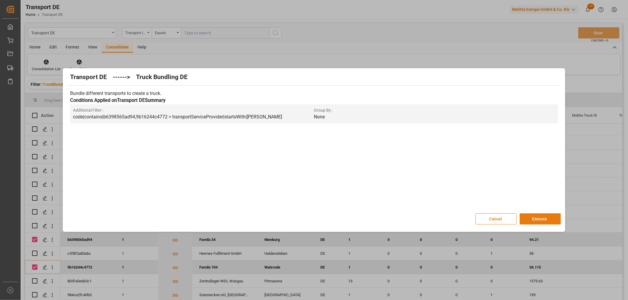
click at [538, 218] on button "Execute" at bounding box center [539, 219] width 41 height 11
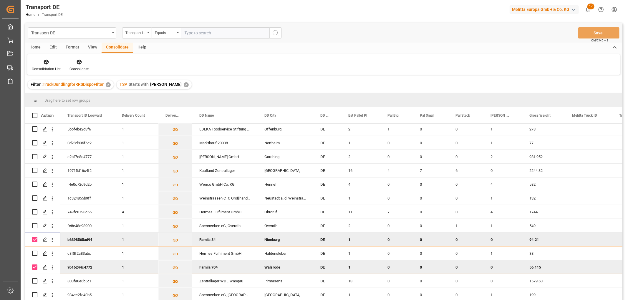
click at [36, 238] on input "Press Space to toggle row selection (checked)" at bounding box center [34, 239] width 5 height 5
checkbox input "false"
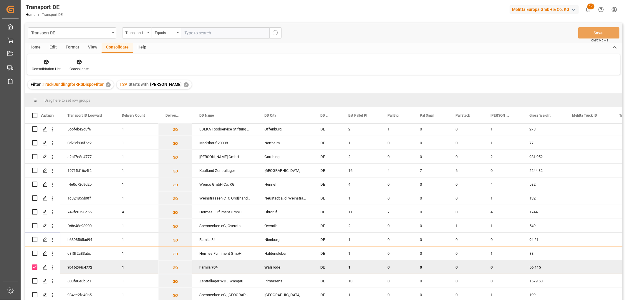
click at [36, 265] on input "Press Space to toggle row selection (checked)" at bounding box center [34, 267] width 5 height 5
checkbox input "false"
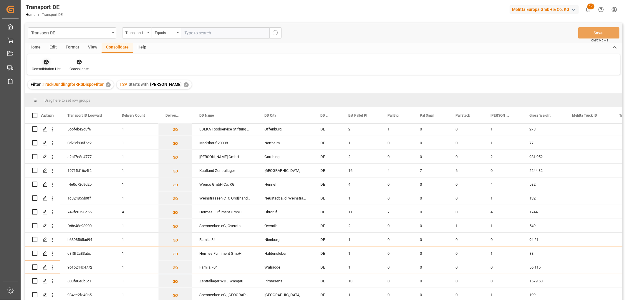
click at [46, 62] on icon at bounding box center [46, 62] width 5 height 5
click at [57, 94] on div "Transport DE Transport ID Logward Equals Save Ctrl/CMD + S Home Edit Format Vie…" at bounding box center [323, 169] width 597 height 293
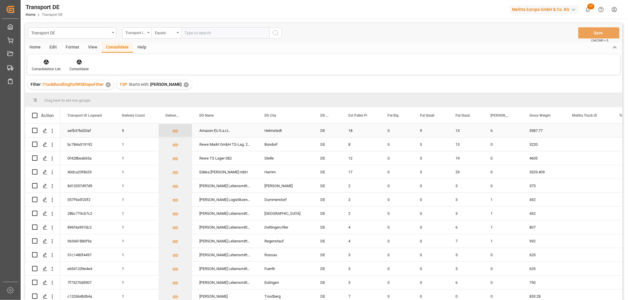
click at [175, 131] on icon "Press SPACE to select this row." at bounding box center [175, 131] width 5 height 3
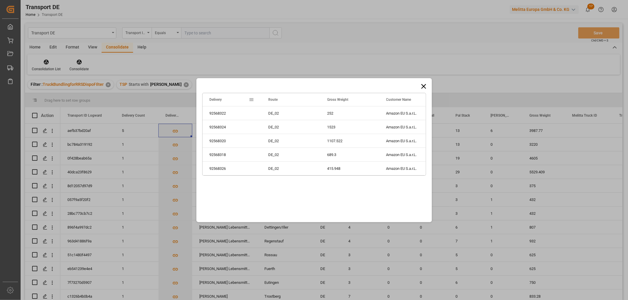
click at [422, 84] on icon at bounding box center [423, 86] width 8 height 8
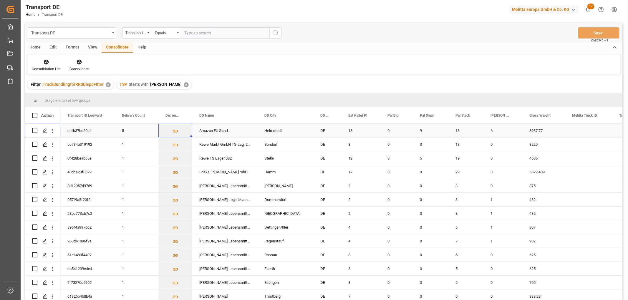
click at [36, 131] on input "Press Space to toggle row selection (unchecked)" at bounding box center [34, 130] width 5 height 5
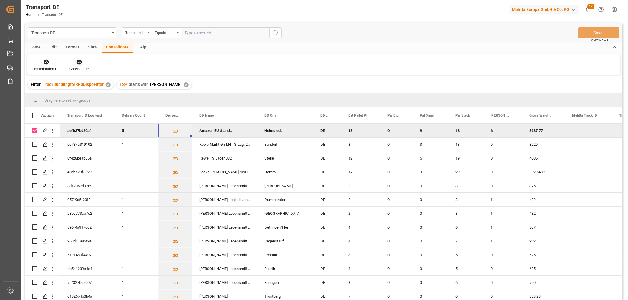
click at [77, 63] on icon at bounding box center [79, 62] width 6 height 6
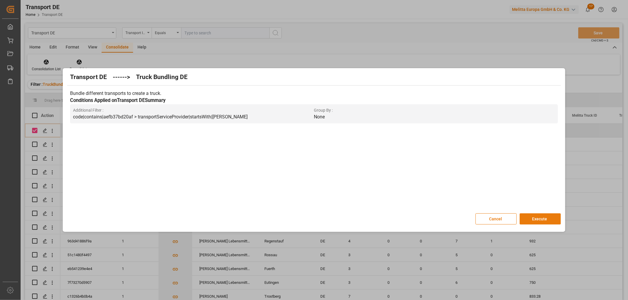
click at [540, 219] on button "Execute" at bounding box center [539, 219] width 41 height 11
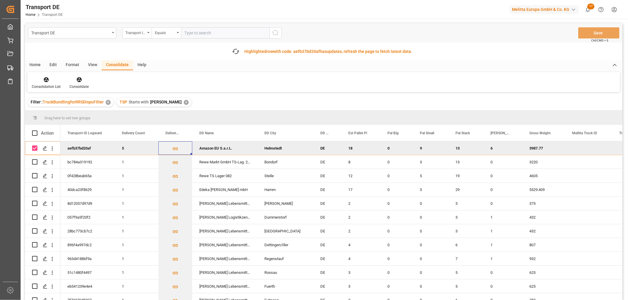
click at [34, 148] on input "Press Space to toggle row selection (checked)" at bounding box center [34, 148] width 5 height 5
checkbox input "false"
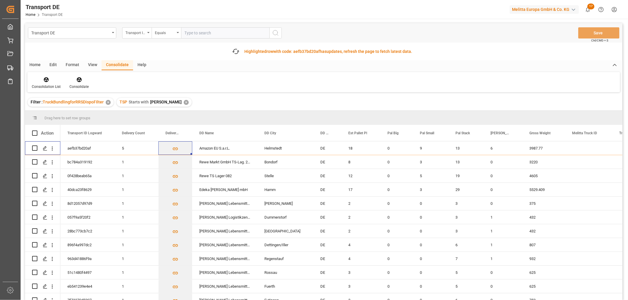
click at [184, 101] on div "✕" at bounding box center [186, 102] width 5 height 5
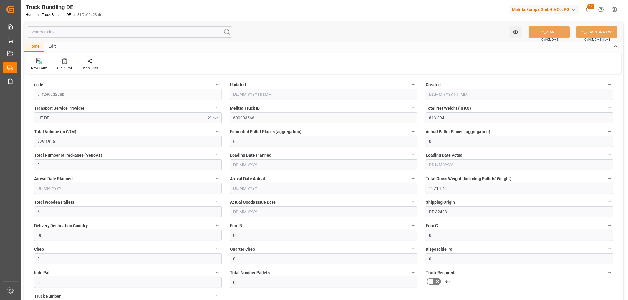
type input "15.10.2025 11:16"
type input "17.10.2025"
type input "[DATE]"
type input "15.10.2025"
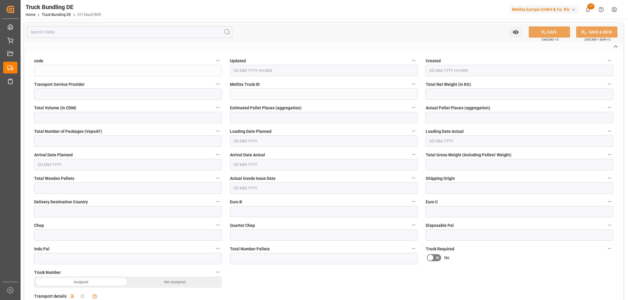
type input "0113fac67839"
type input "LIT DE"
type input "600003567"
type input "DE-32423"
type input "DE"
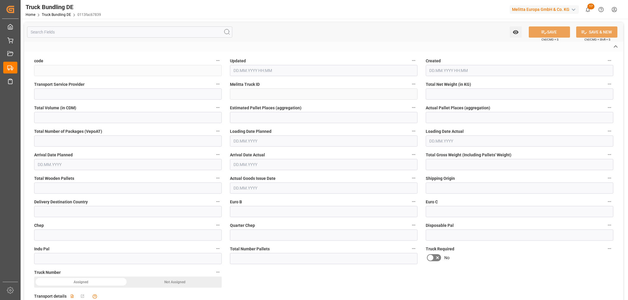
type textarea "0000007419"
type textarea "Hermes Fulfilment GmbH"
type textarea "Hamburger Str. 1"
type textarea "99885"
type textarea "Ohrdruf"
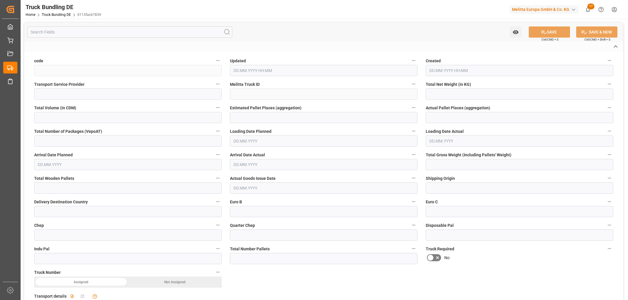
type textarea "99"
type input "6.03"
type input "188.04"
type input "1"
type input "0"
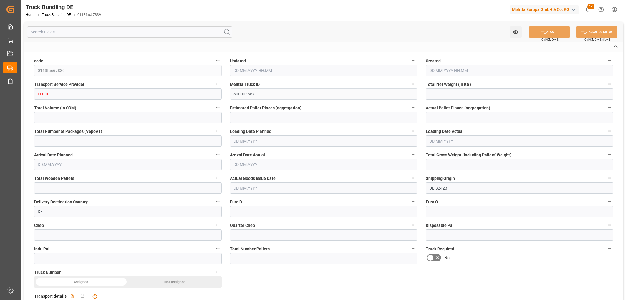
type input "0"
type input "32"
type input "1"
type input "0"
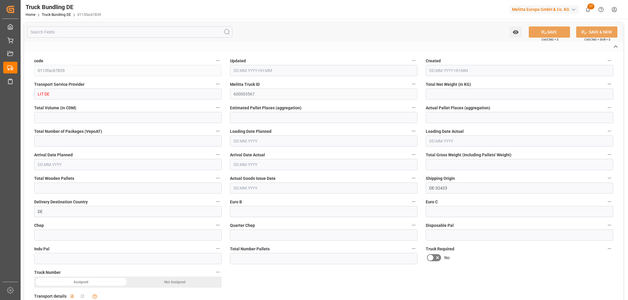
type input "0"
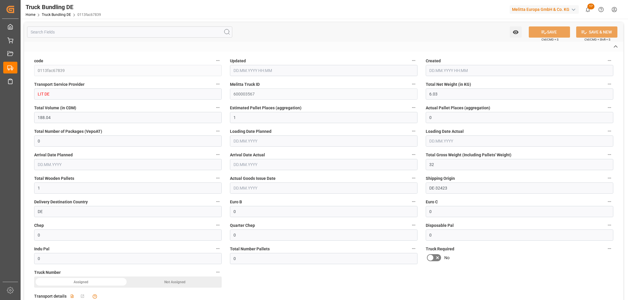
type input "15.10.2025 11:17"
type input "21.10.2025"
type input "23.10.2025"
type input "15.10.2025"
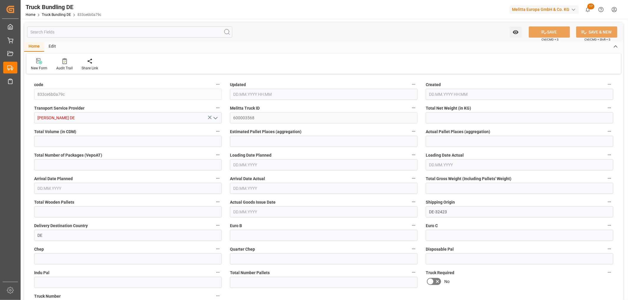
type input "117.6"
type input "768.202"
type input "1"
type input "0"
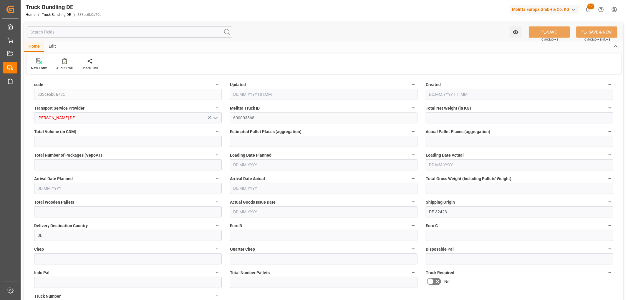
type input "171"
type input "1"
type input "0"
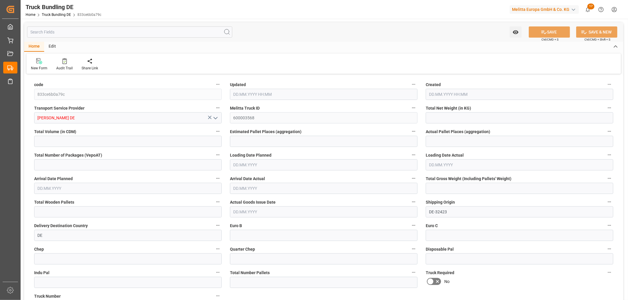
type input "0"
type input "15.10.2025 11:27"
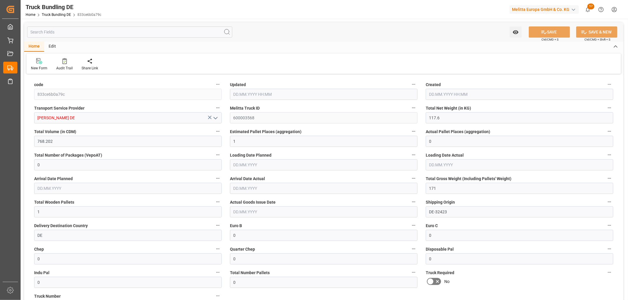
type input "15.10.2025 11:27"
type input "16.10.2025"
type input "[DATE]"
type input "81.122"
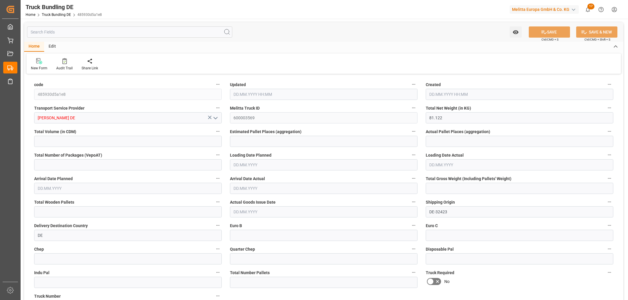
type input "1318.08"
type input "2"
type input "0"
type input "150.325"
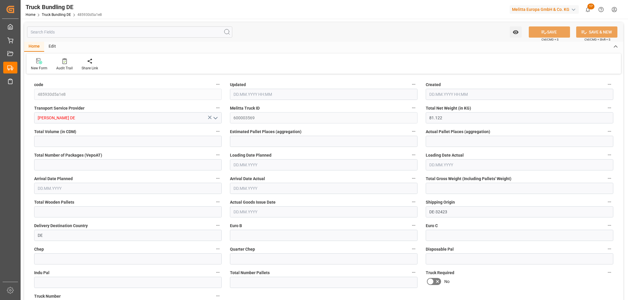
type input "2"
type input "0"
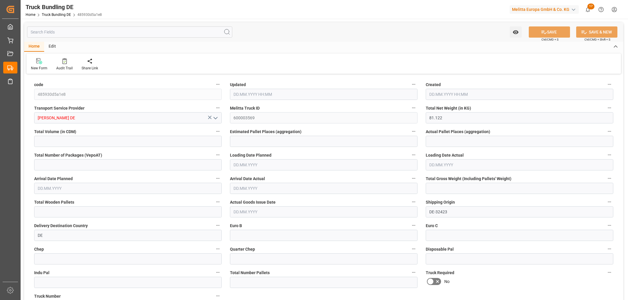
type input "0"
type input "15.10.2025 11:46"
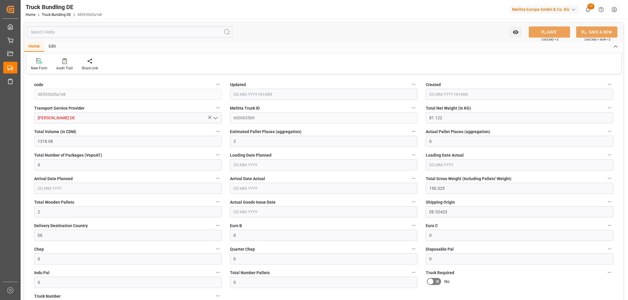
type input "17.10.2025"
type input "20.10.2025"
type input "15.10.2025"
type input "[DATE] 12:13"
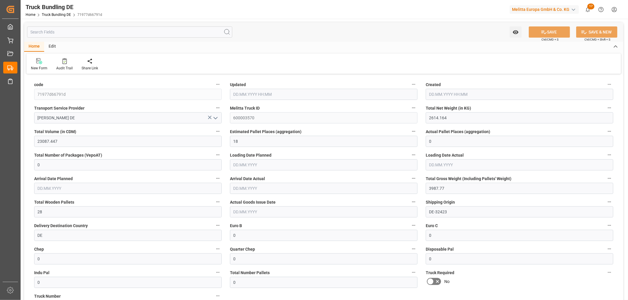
type input "[DATE]"
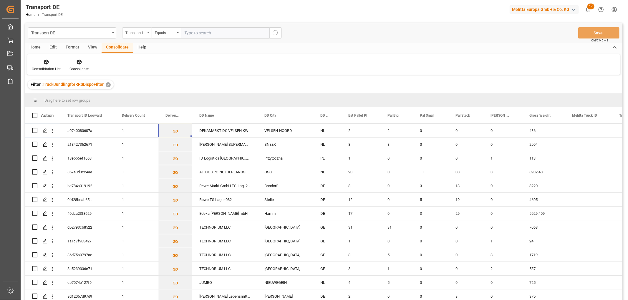
click at [137, 31] on div "Transport ID Logward" at bounding box center [135, 32] width 20 height 7
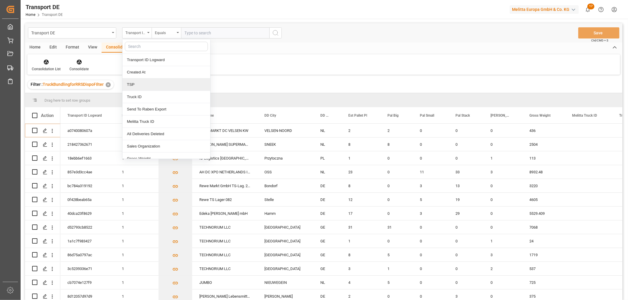
click at [141, 87] on div "TSP" at bounding box center [166, 85] width 88 height 12
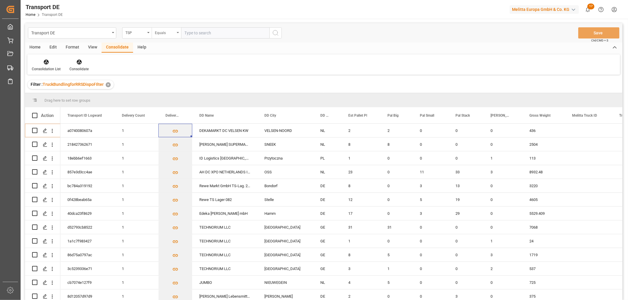
click at [161, 32] on div "Equals" at bounding box center [165, 32] width 20 height 7
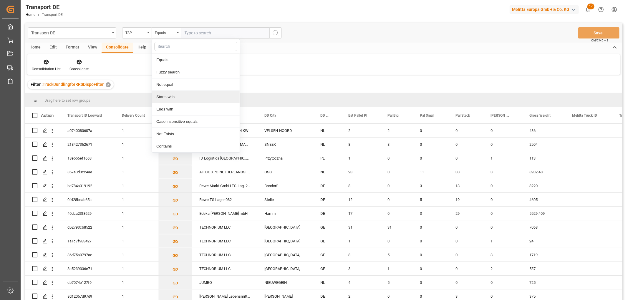
click at [161, 94] on div "Starts with" at bounding box center [196, 97] width 88 height 12
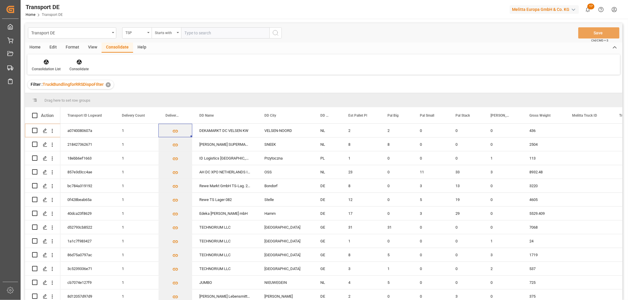
click at [188, 31] on input "text" at bounding box center [225, 32] width 88 height 11
type input "[PERSON_NAME]"
click at [276, 31] on icon "search button" at bounding box center [275, 32] width 7 height 7
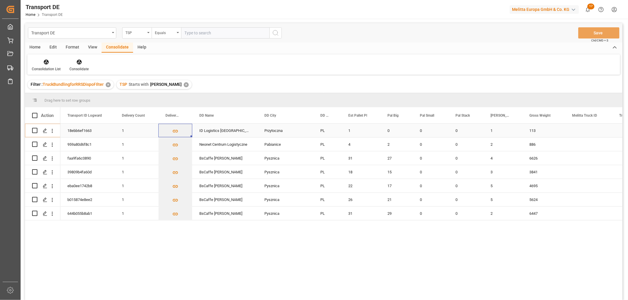
click at [36, 130] on input "Press Space to toggle row selection (unchecked)" at bounding box center [34, 130] width 5 height 5
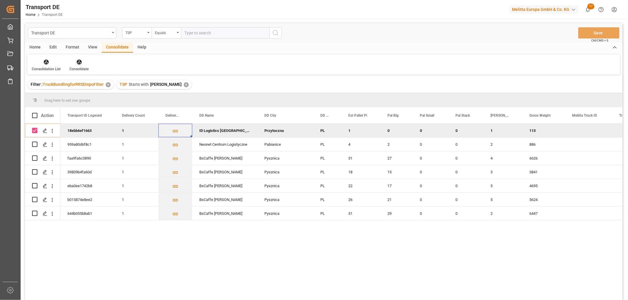
click at [76, 61] on icon at bounding box center [78, 62] width 5 height 5
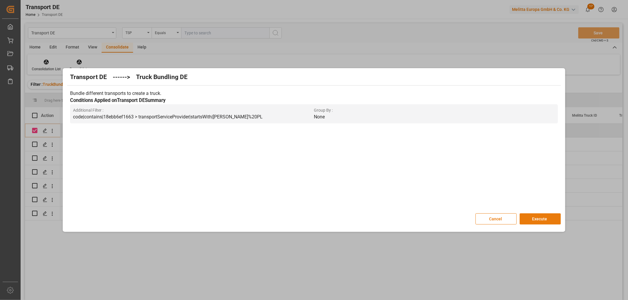
click at [546, 217] on button "Execute" at bounding box center [539, 219] width 41 height 11
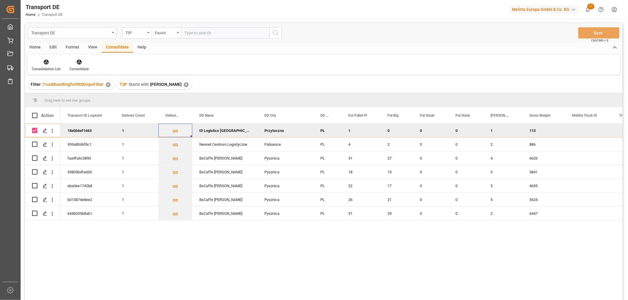
click at [36, 130] on input "Press Space to toggle row selection (checked)" at bounding box center [34, 130] width 5 height 5
checkbox input "false"
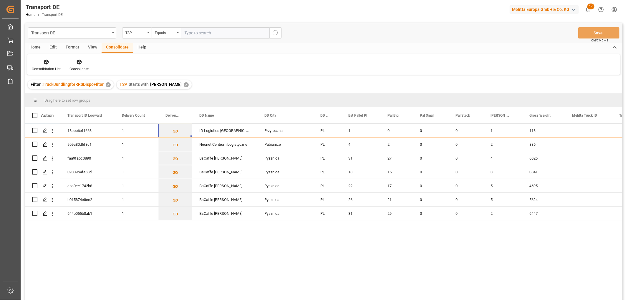
click at [184, 86] on div "✕" at bounding box center [186, 84] width 5 height 5
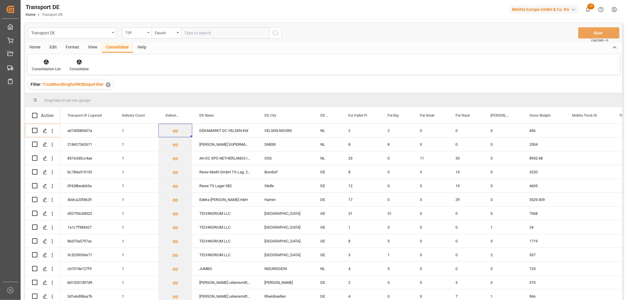
click at [134, 31] on div "TSP" at bounding box center [135, 32] width 20 height 7
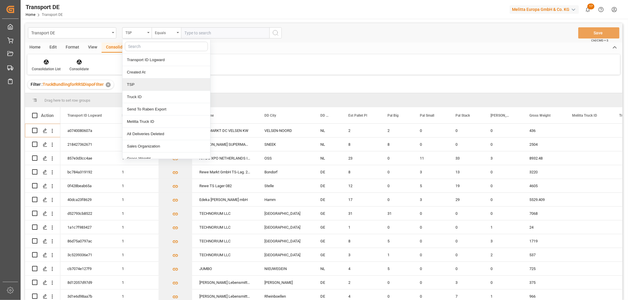
click at [134, 84] on div "TSP" at bounding box center [166, 85] width 88 height 12
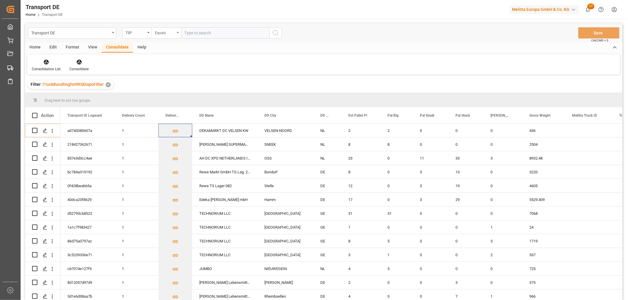
click at [161, 33] on div "Equals" at bounding box center [165, 32] width 20 height 7
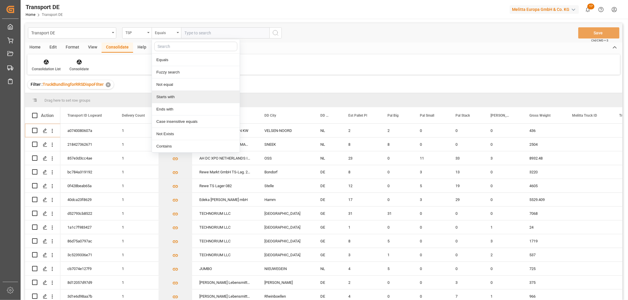
click at [163, 98] on div "Starts with" at bounding box center [196, 97] width 88 height 12
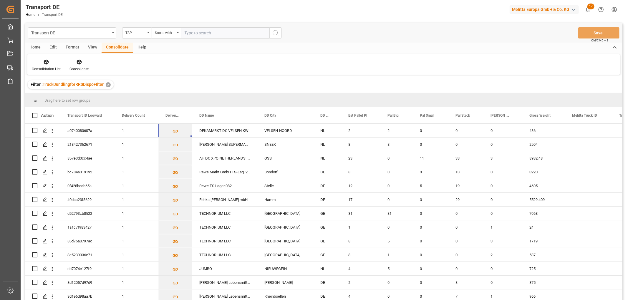
click at [199, 34] on input "text" at bounding box center [225, 32] width 88 height 11
type input "Self pickup DE"
click at [276, 33] on icon "search button" at bounding box center [275, 32] width 7 height 7
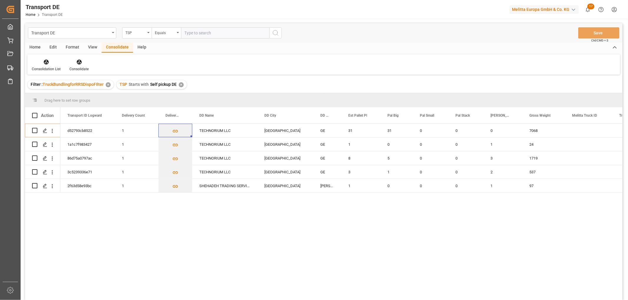
click at [181, 84] on div "✕" at bounding box center [181, 84] width 5 height 5
